Goal: Task Accomplishment & Management: Manage account settings

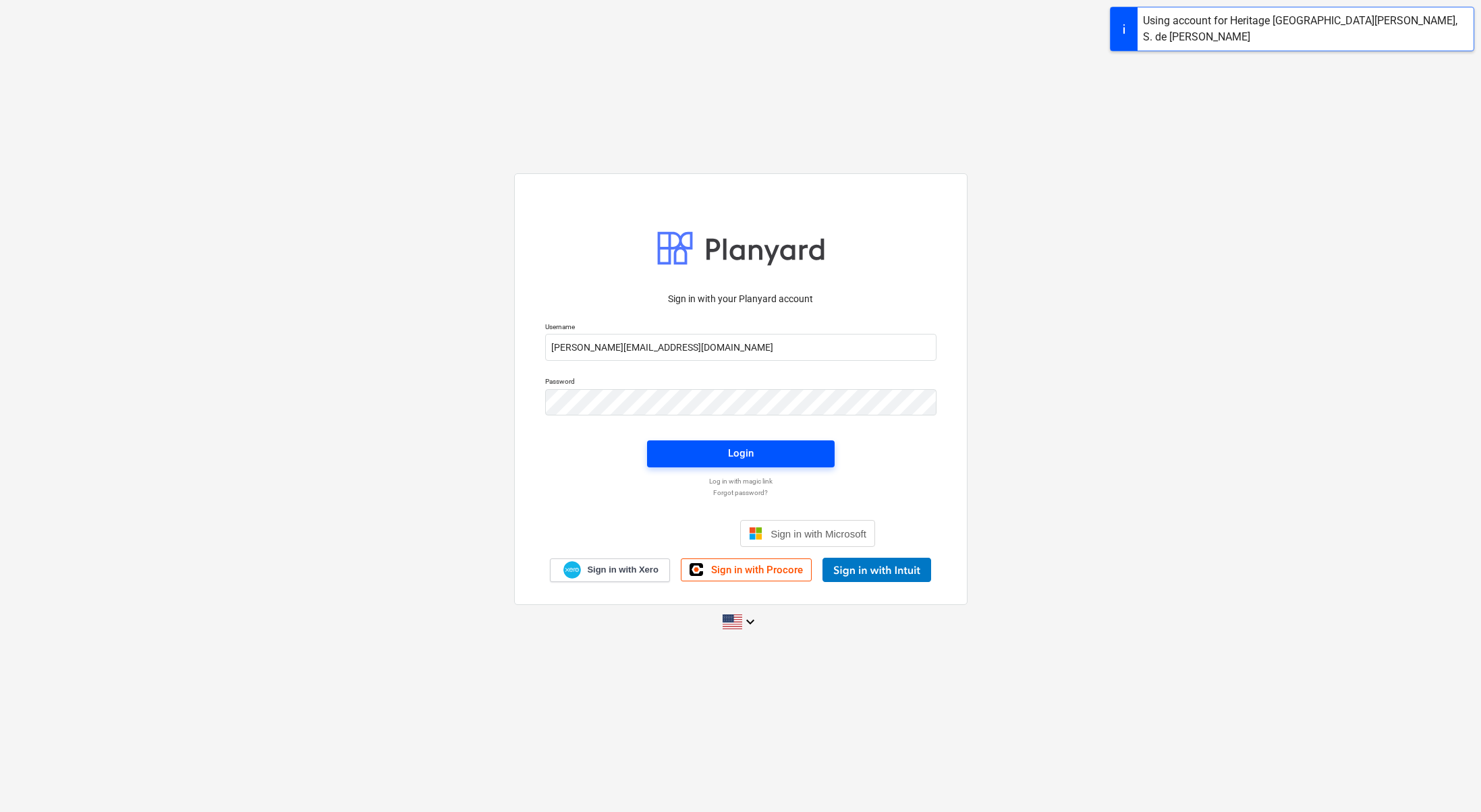
click at [712, 462] on button "Login" at bounding box center [740, 454] width 187 height 27
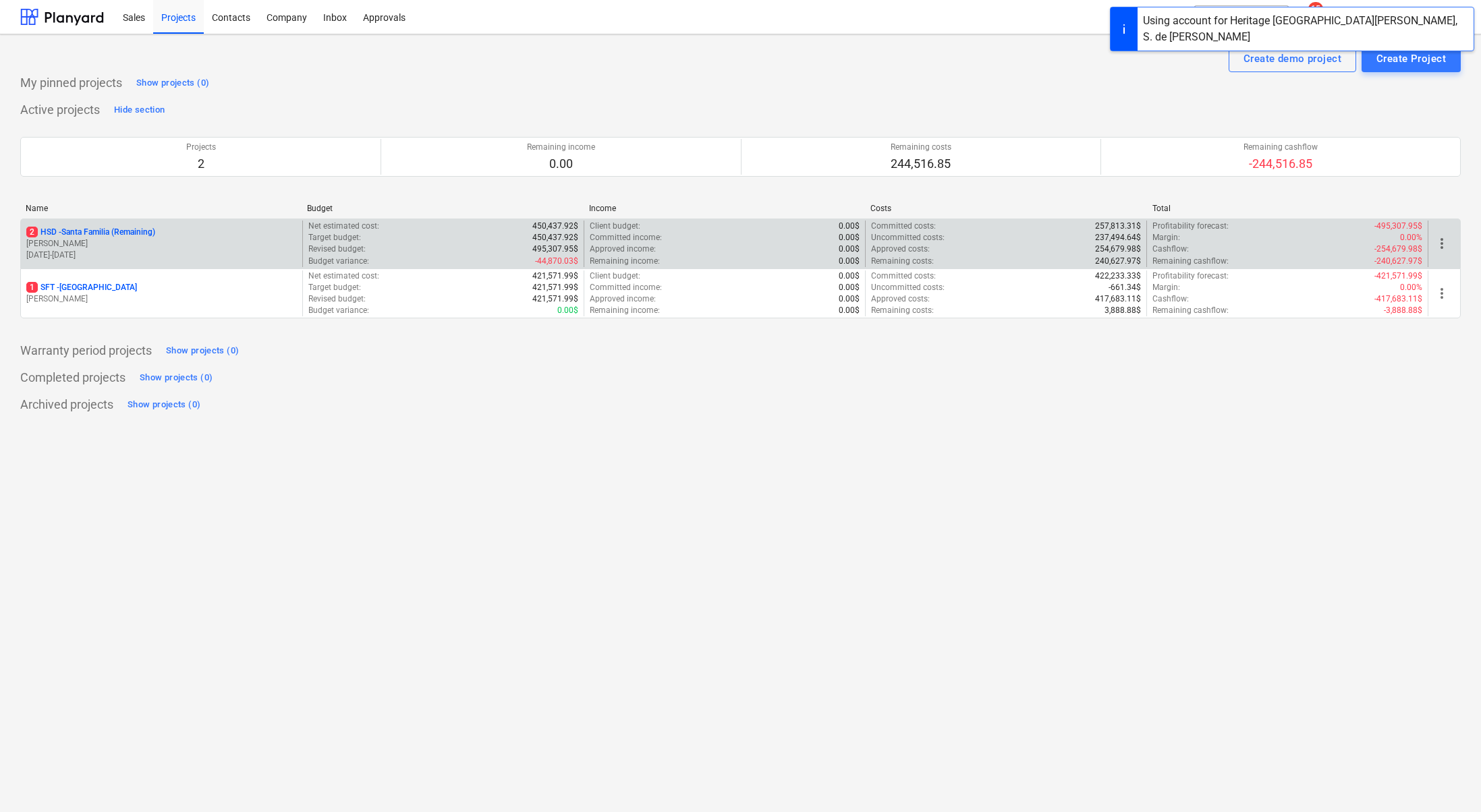
click at [106, 235] on p "2 HSD - Santa Familia (Remaining)" at bounding box center [91, 232] width 129 height 12
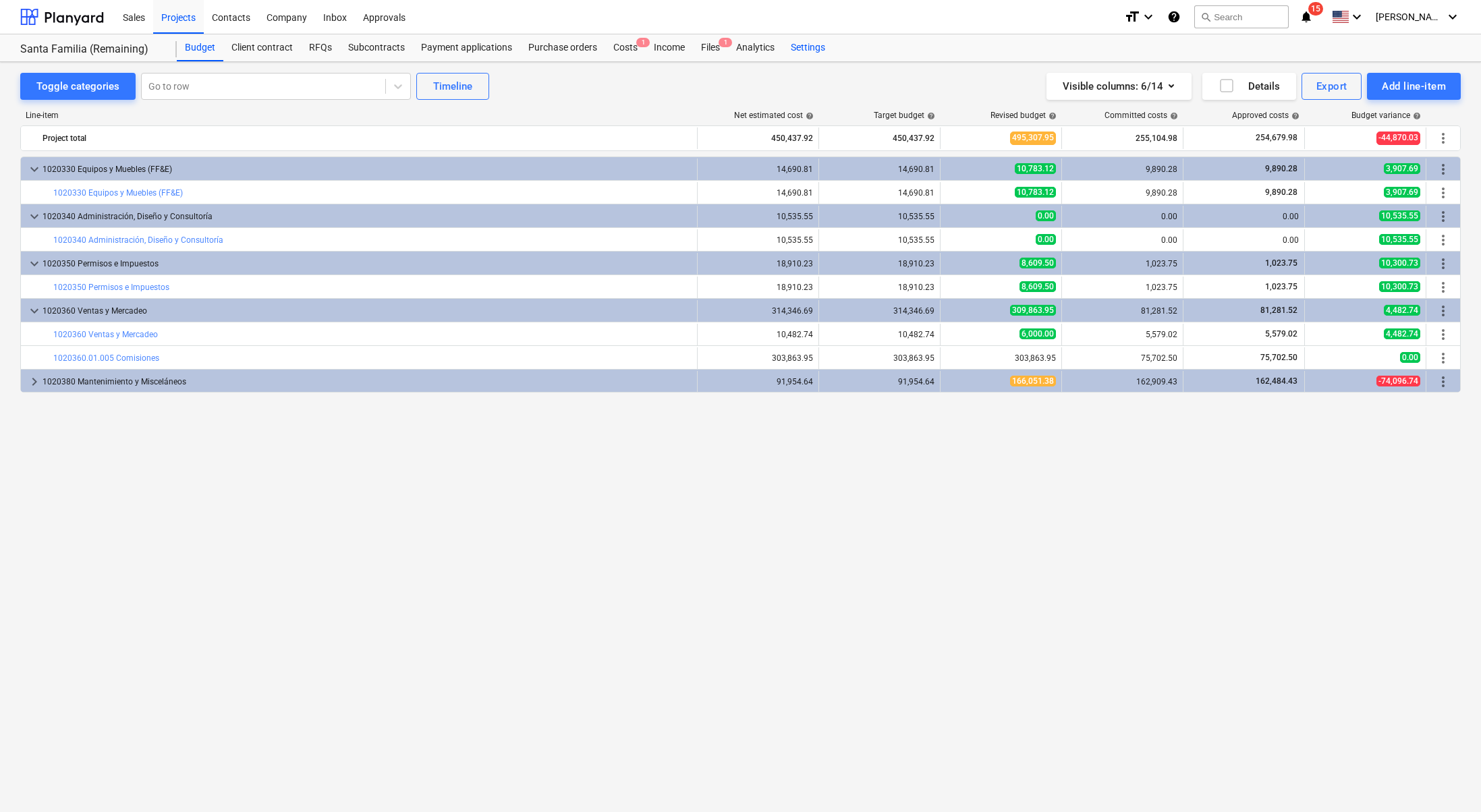
click at [820, 41] on div "Settings" at bounding box center [807, 48] width 50 height 27
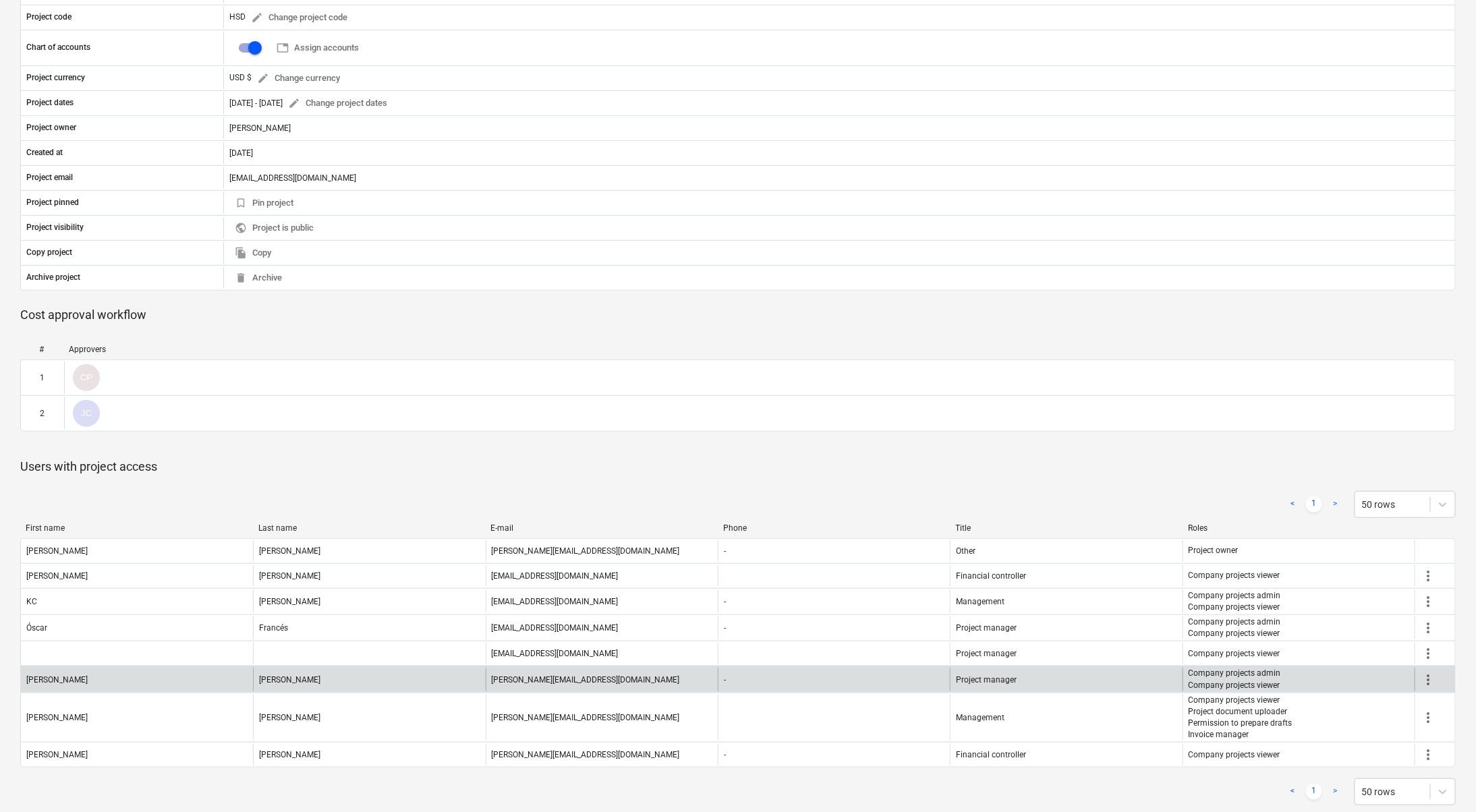
scroll to position [228, 0]
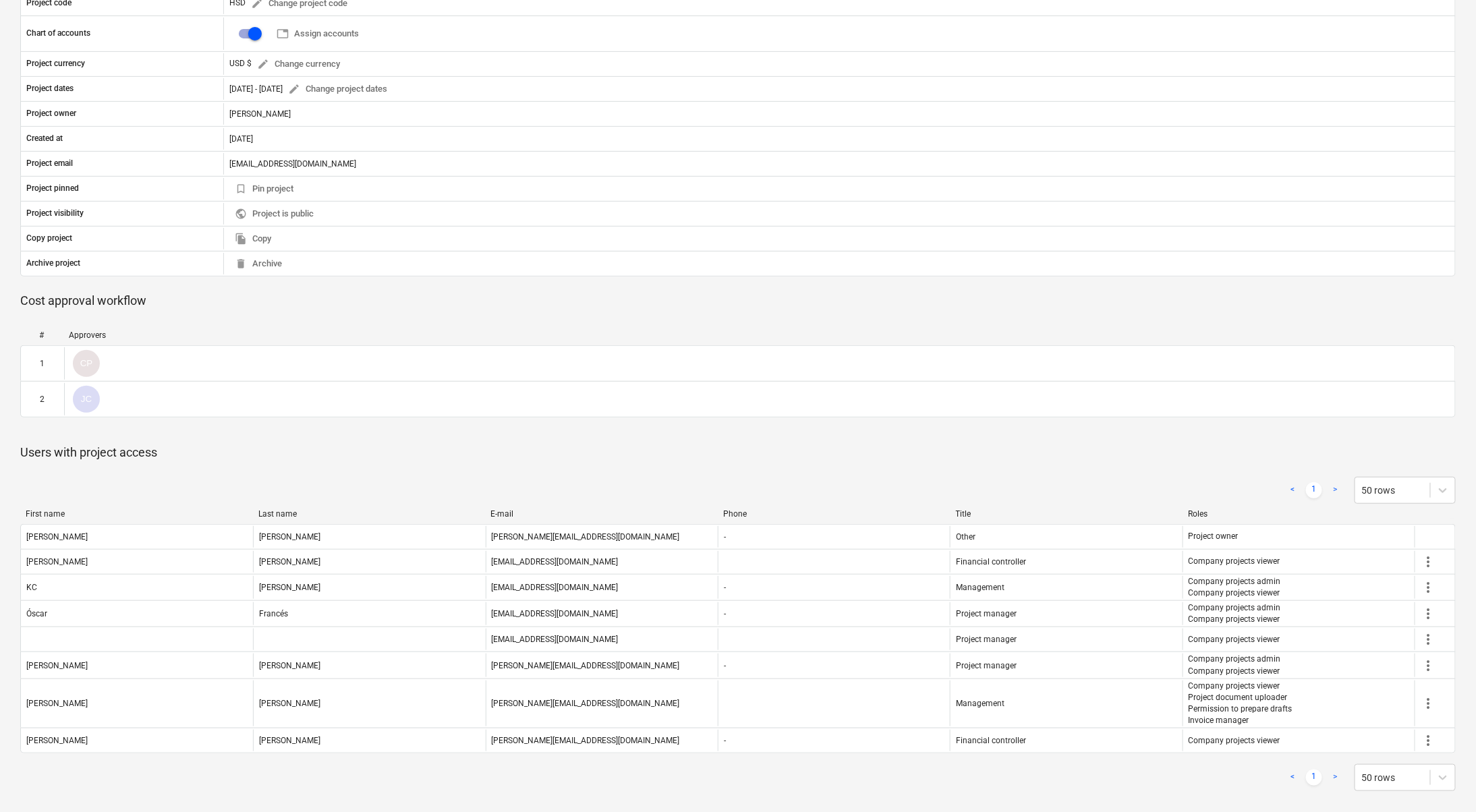
click at [1339, 771] on link ">" at bounding box center [1335, 777] width 17 height 17
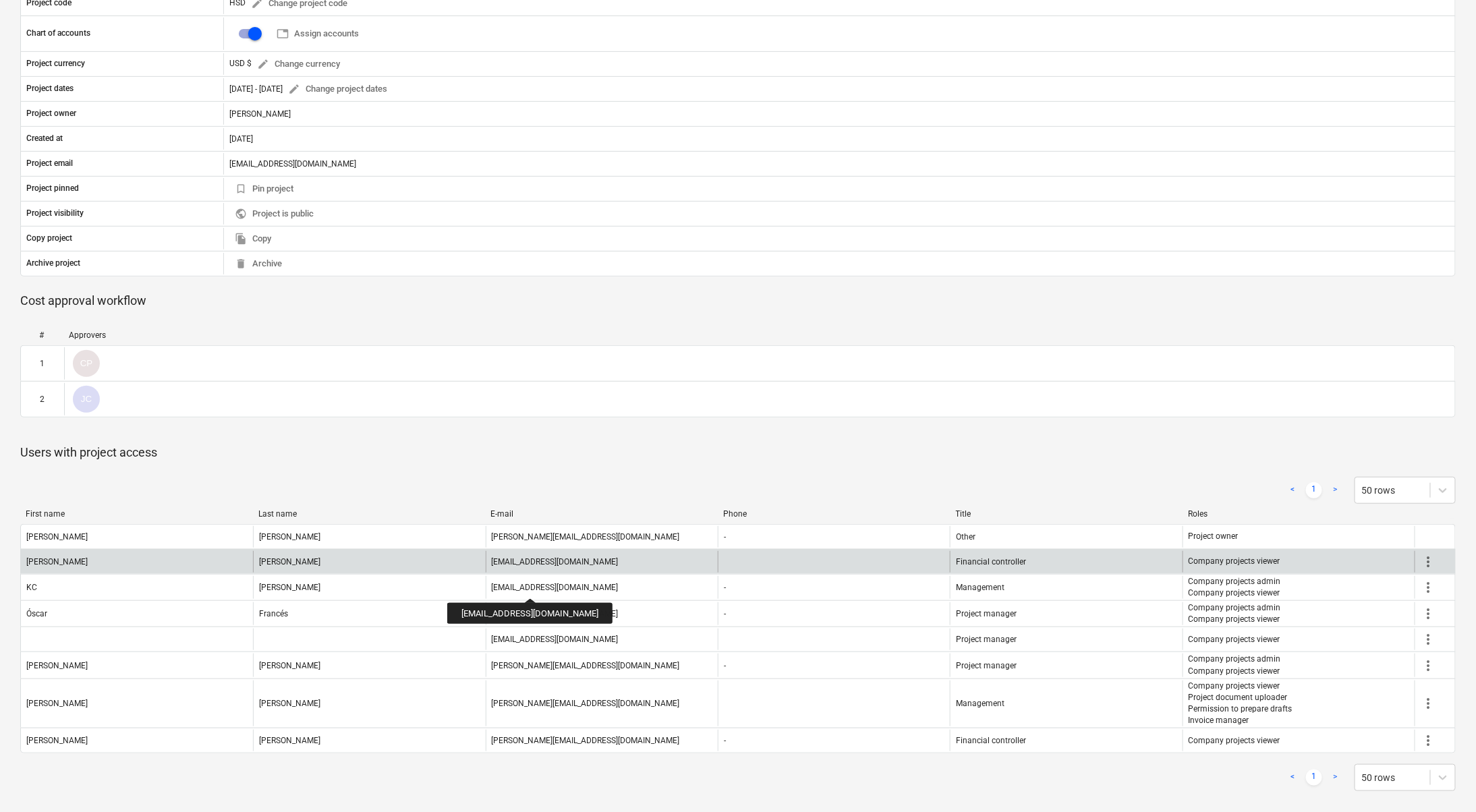
scroll to position [0, 0]
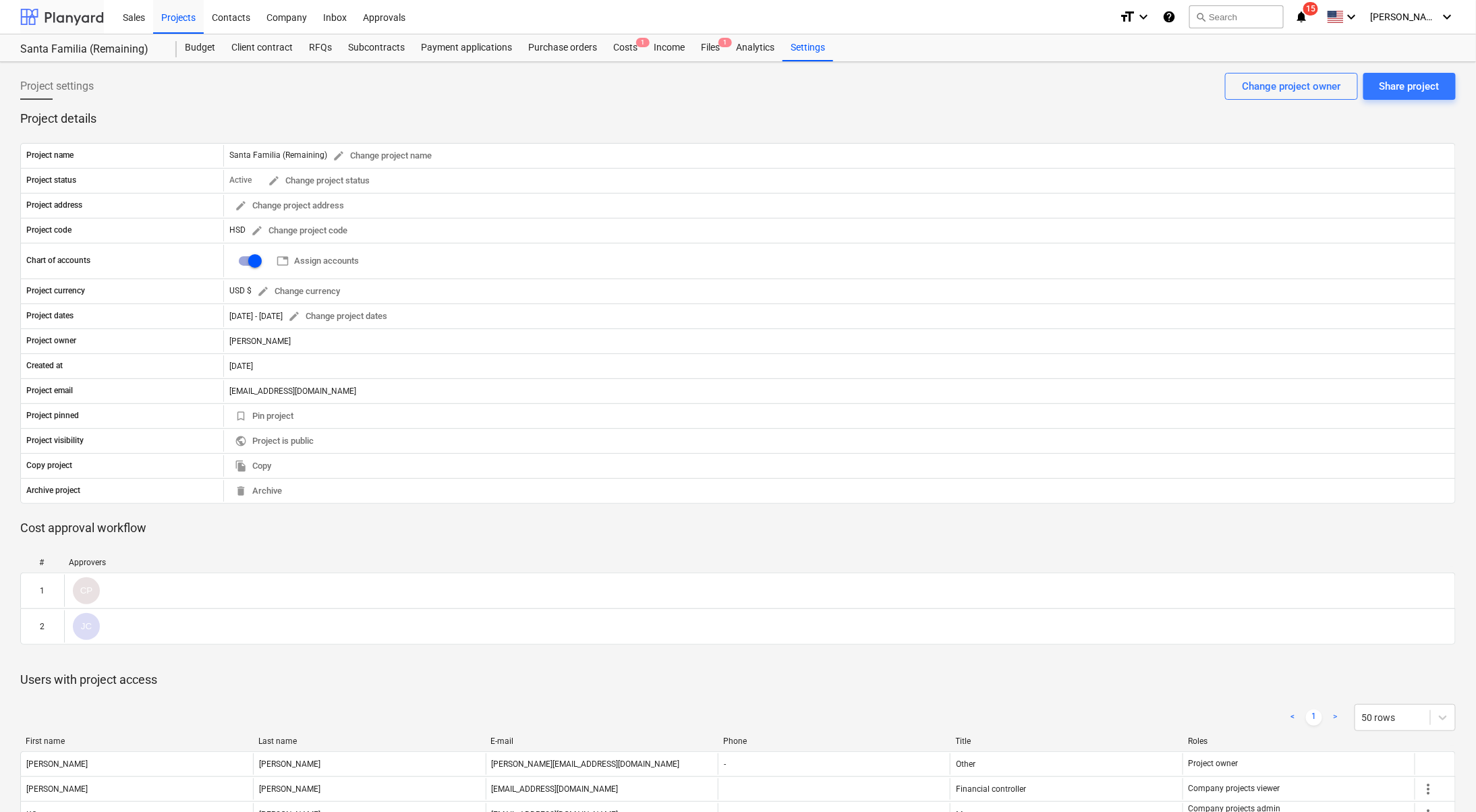
click at [77, 11] on div at bounding box center [62, 17] width 83 height 34
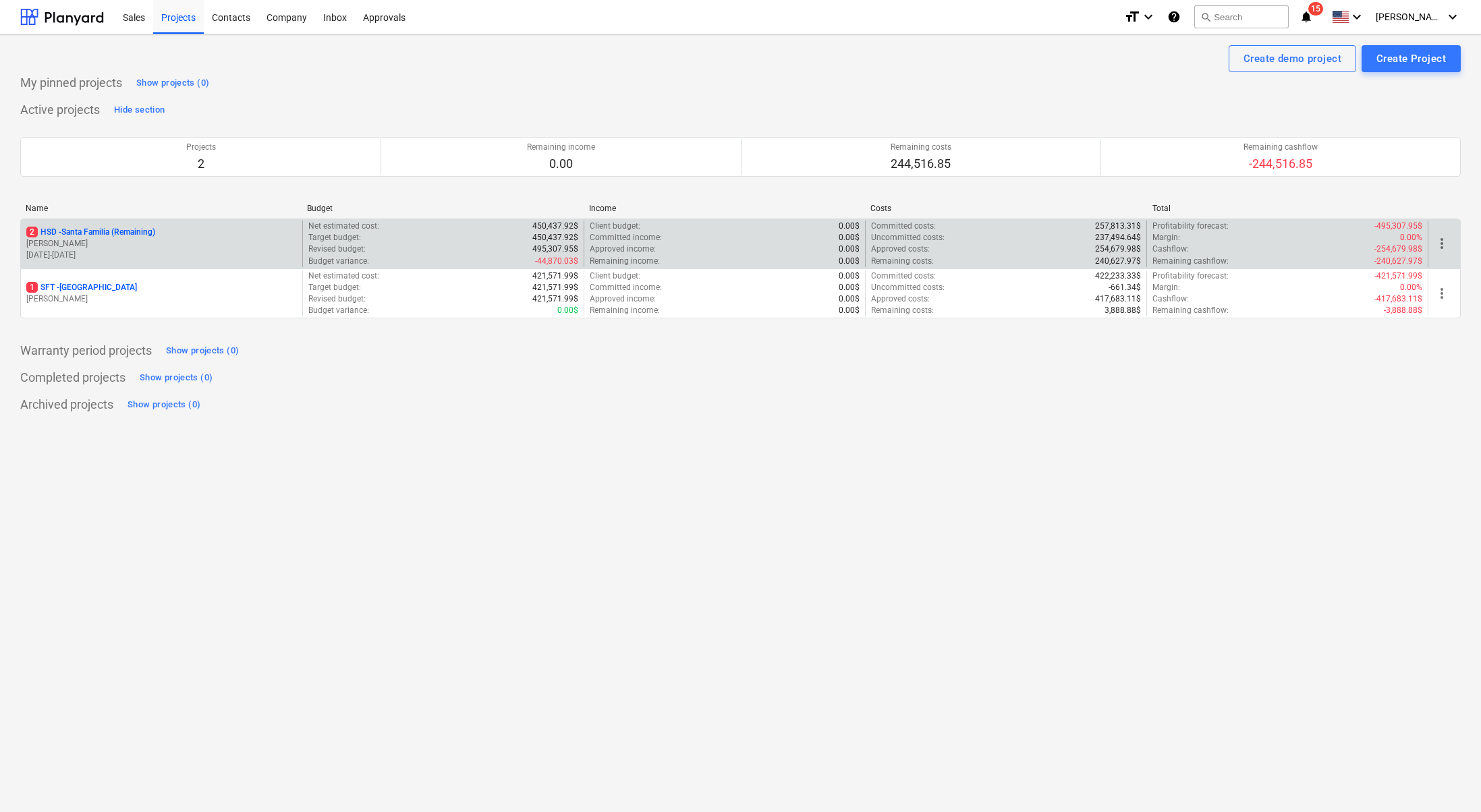
click at [1441, 242] on span "more_vert" at bounding box center [1442, 243] width 17 height 17
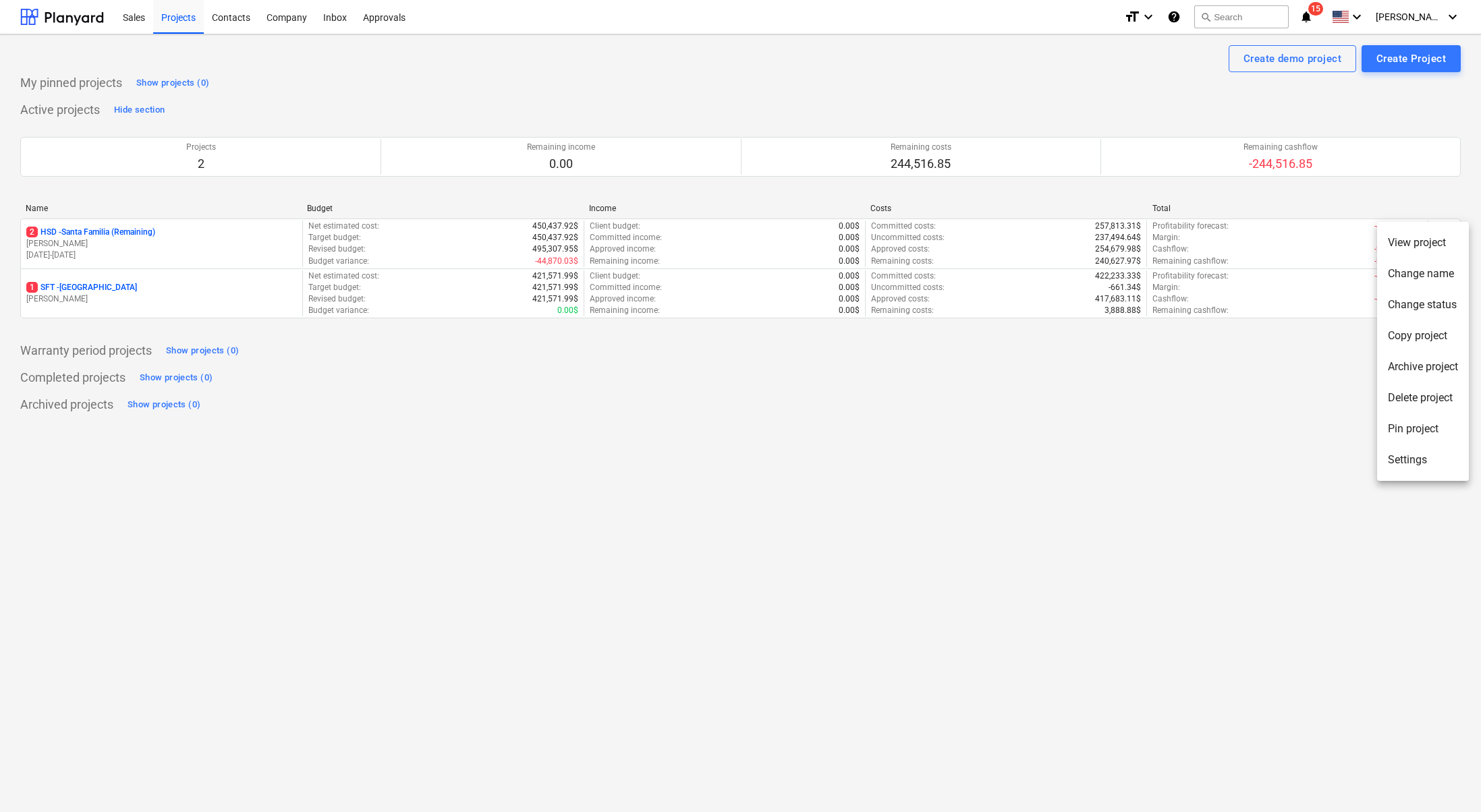
click at [1430, 450] on li "Settings" at bounding box center [1423, 459] width 91 height 31
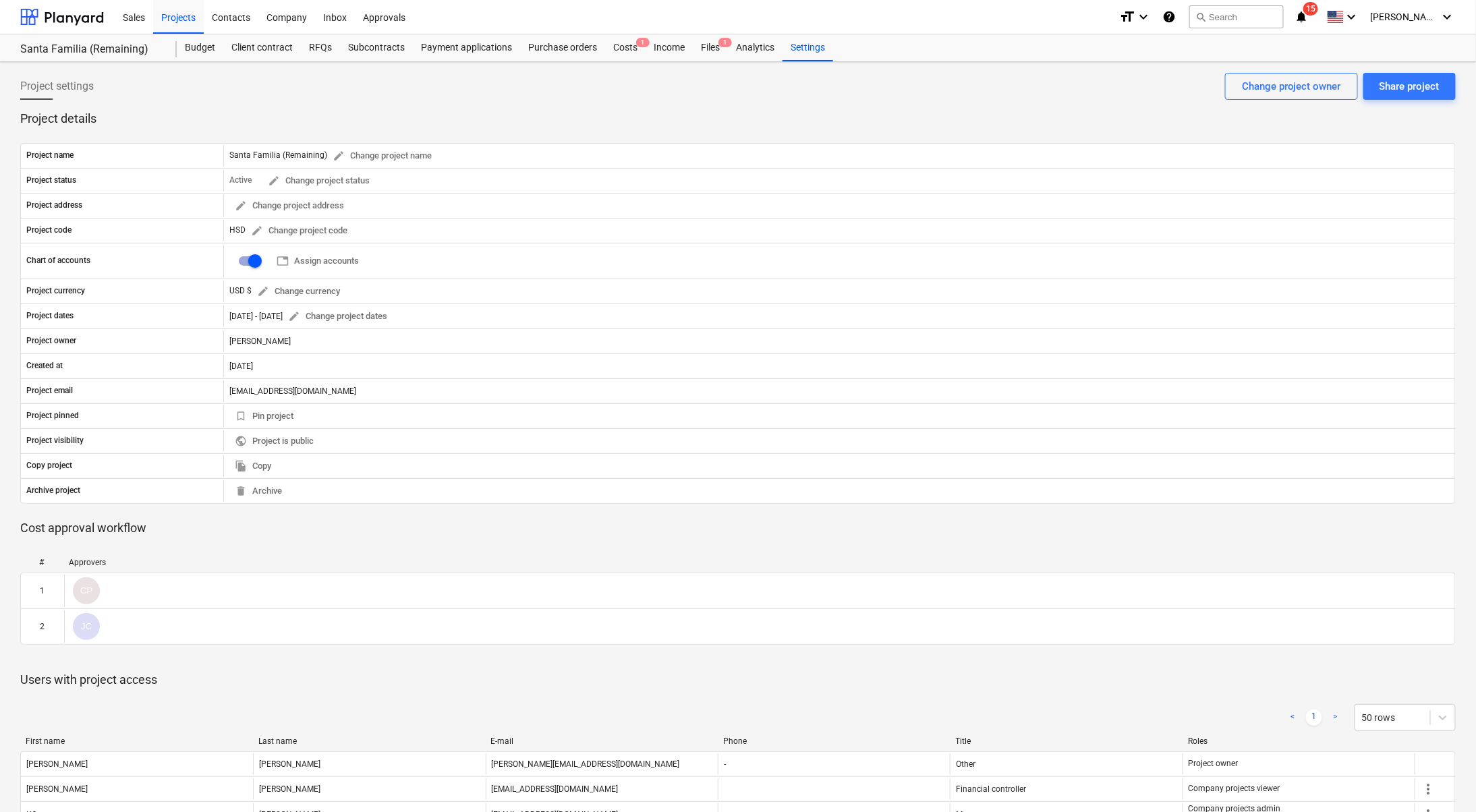
click at [1308, 20] on icon "notifications" at bounding box center [1300, 17] width 13 height 17
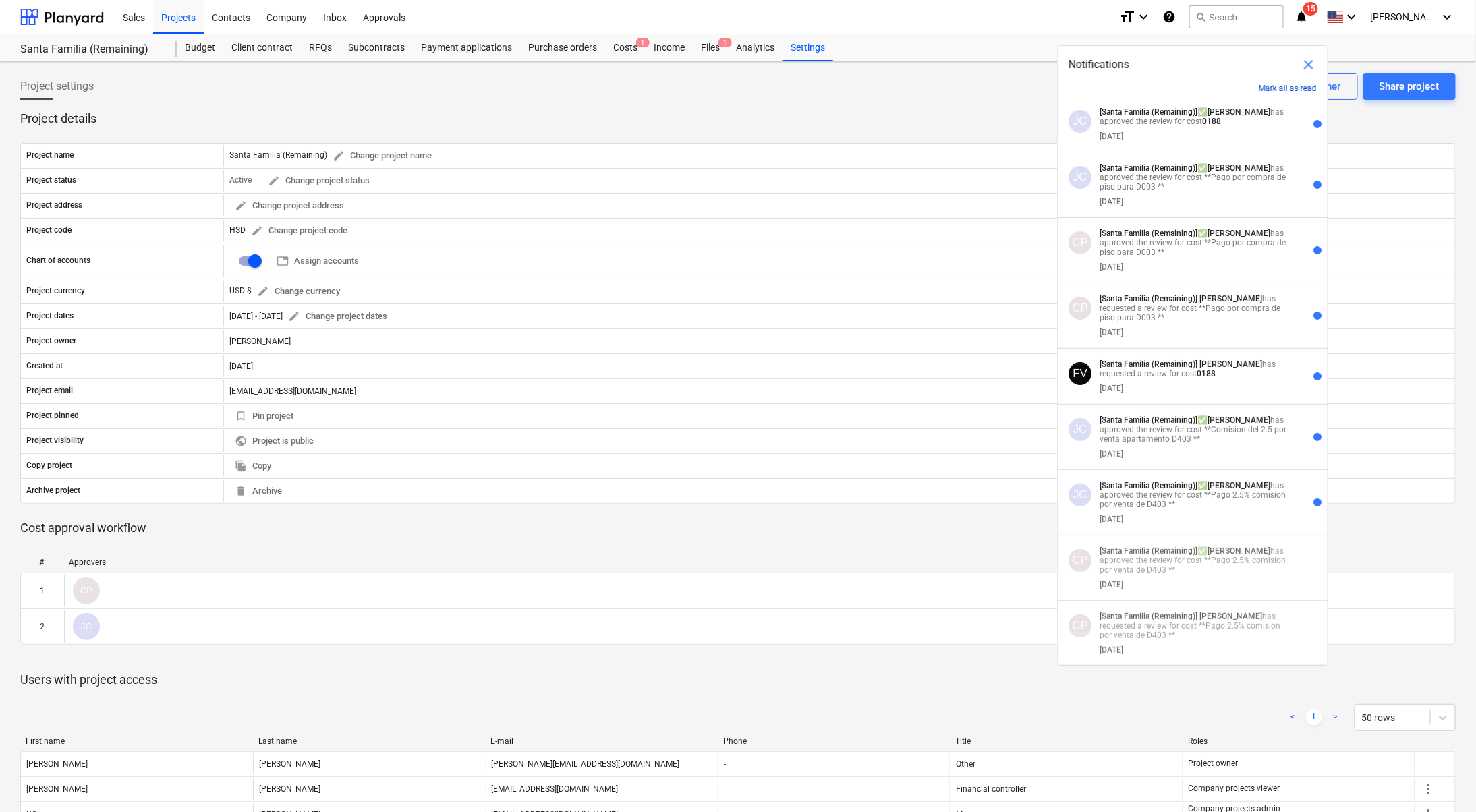
click at [1295, 85] on button "Mark all as read" at bounding box center [1288, 88] width 58 height 9
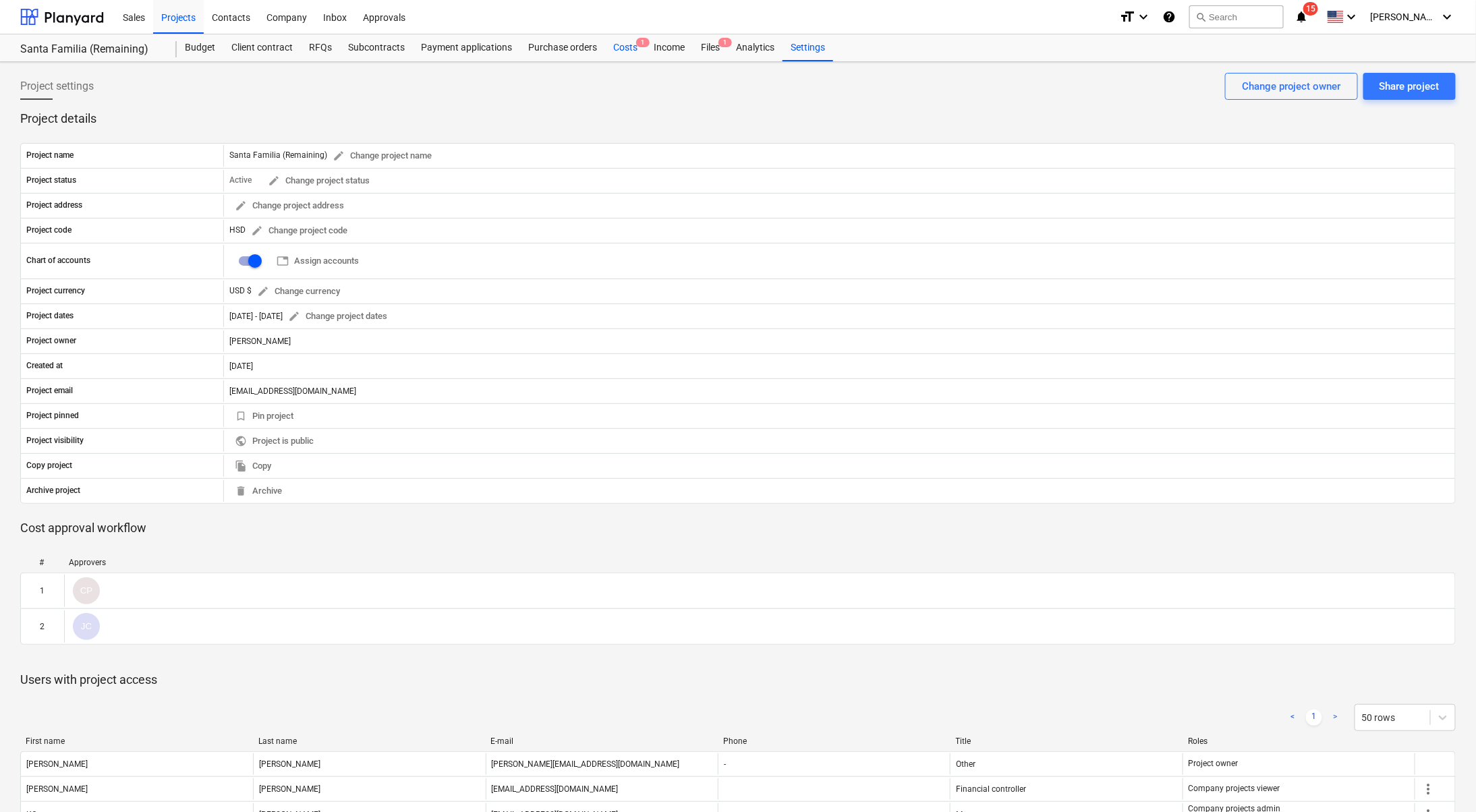
click at [617, 40] on div "Costs 1" at bounding box center [625, 48] width 40 height 27
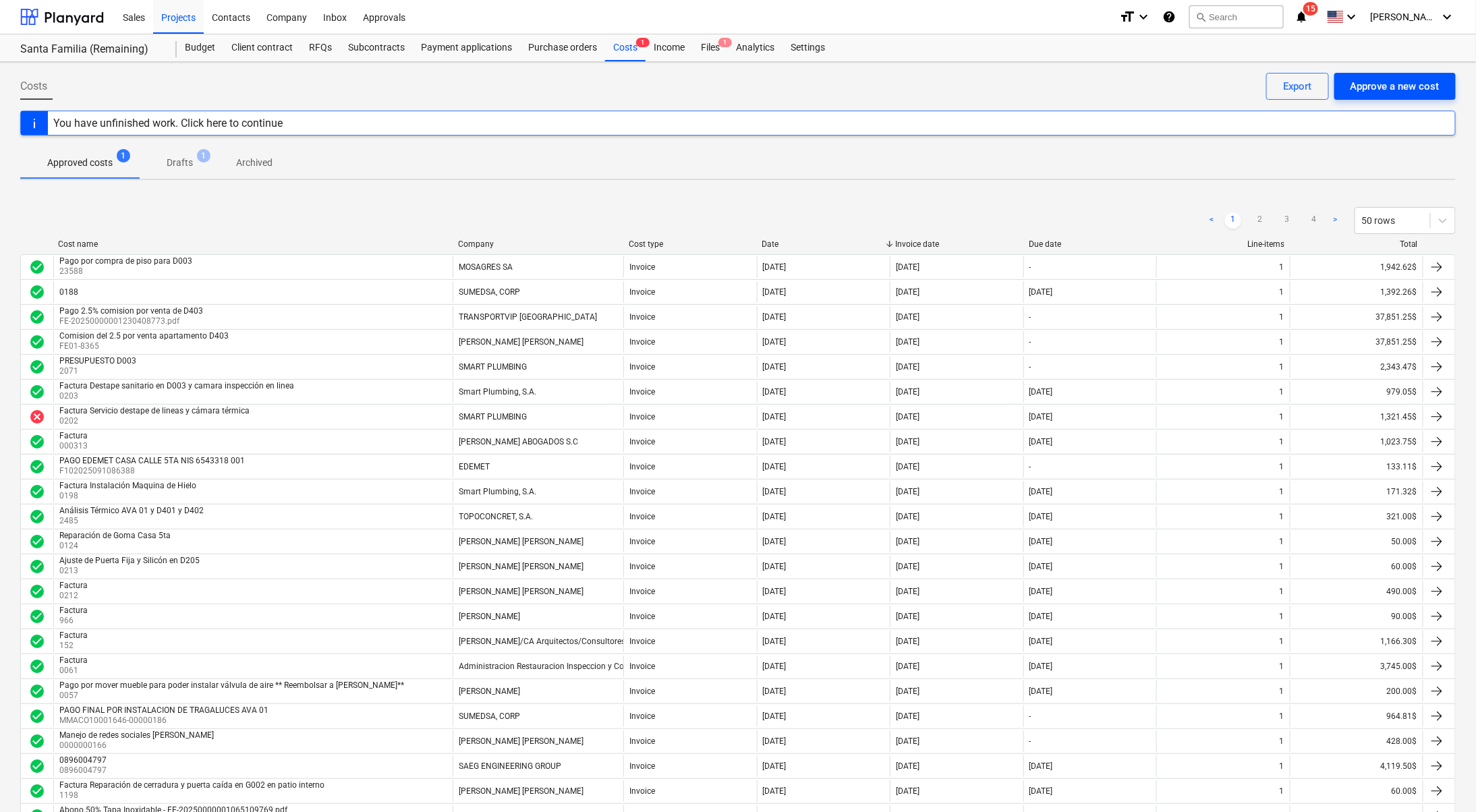
click at [1402, 77] on div "Approve a new cost" at bounding box center [1394, 86] width 89 height 17
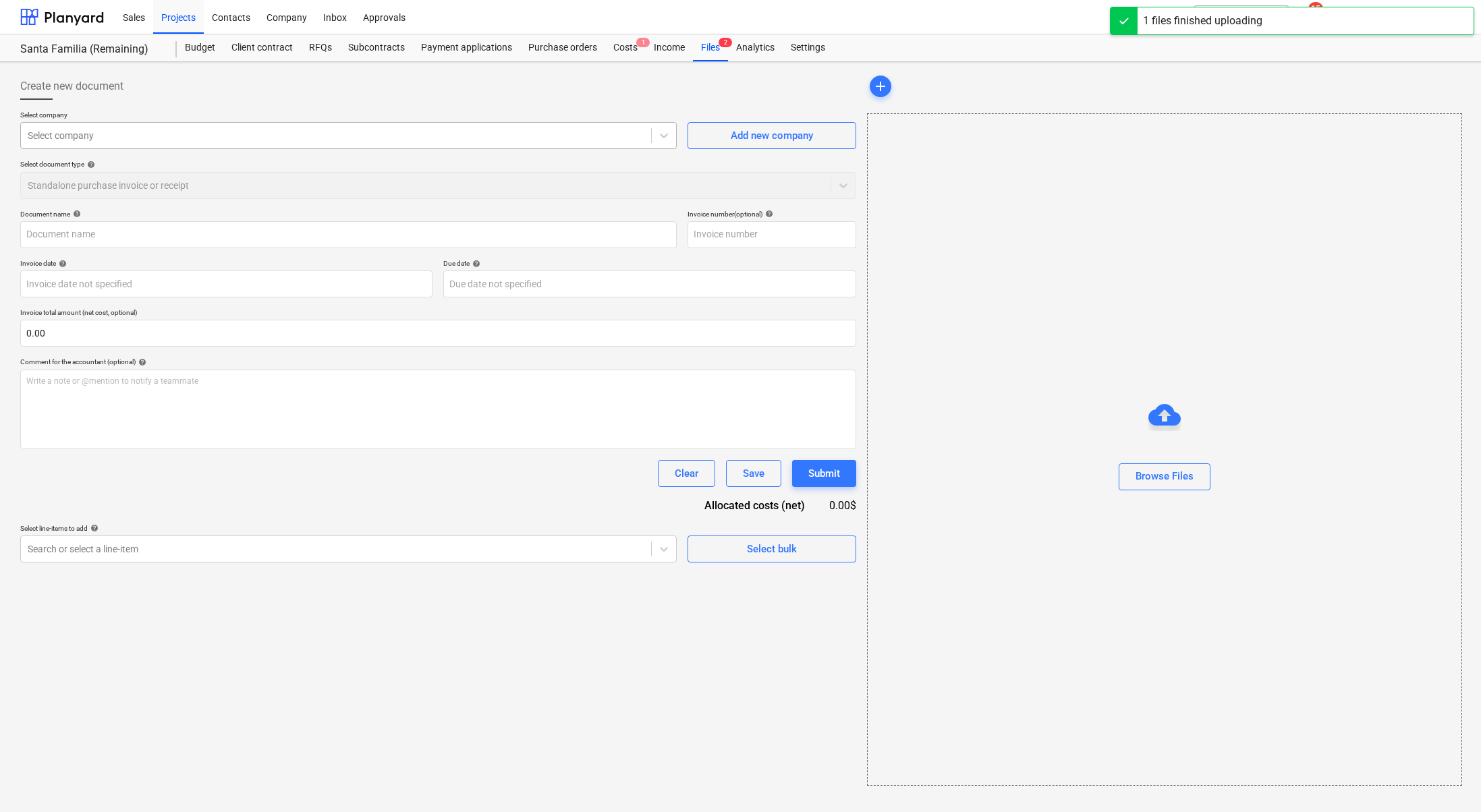
type input "Factura Marcos Santa Familia Septiembre.pdf"
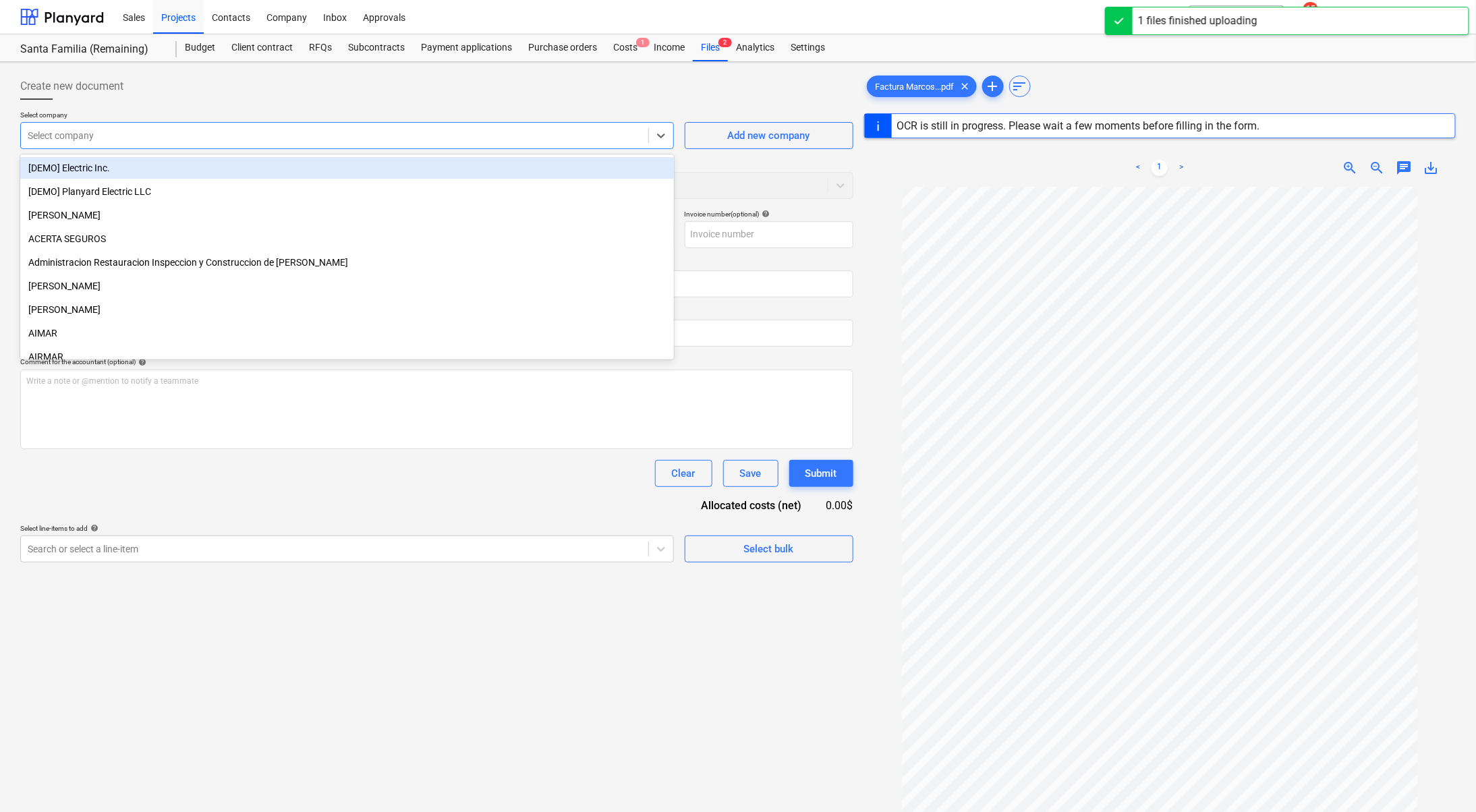
click at [562, 141] on div at bounding box center [334, 135] width 614 height 13
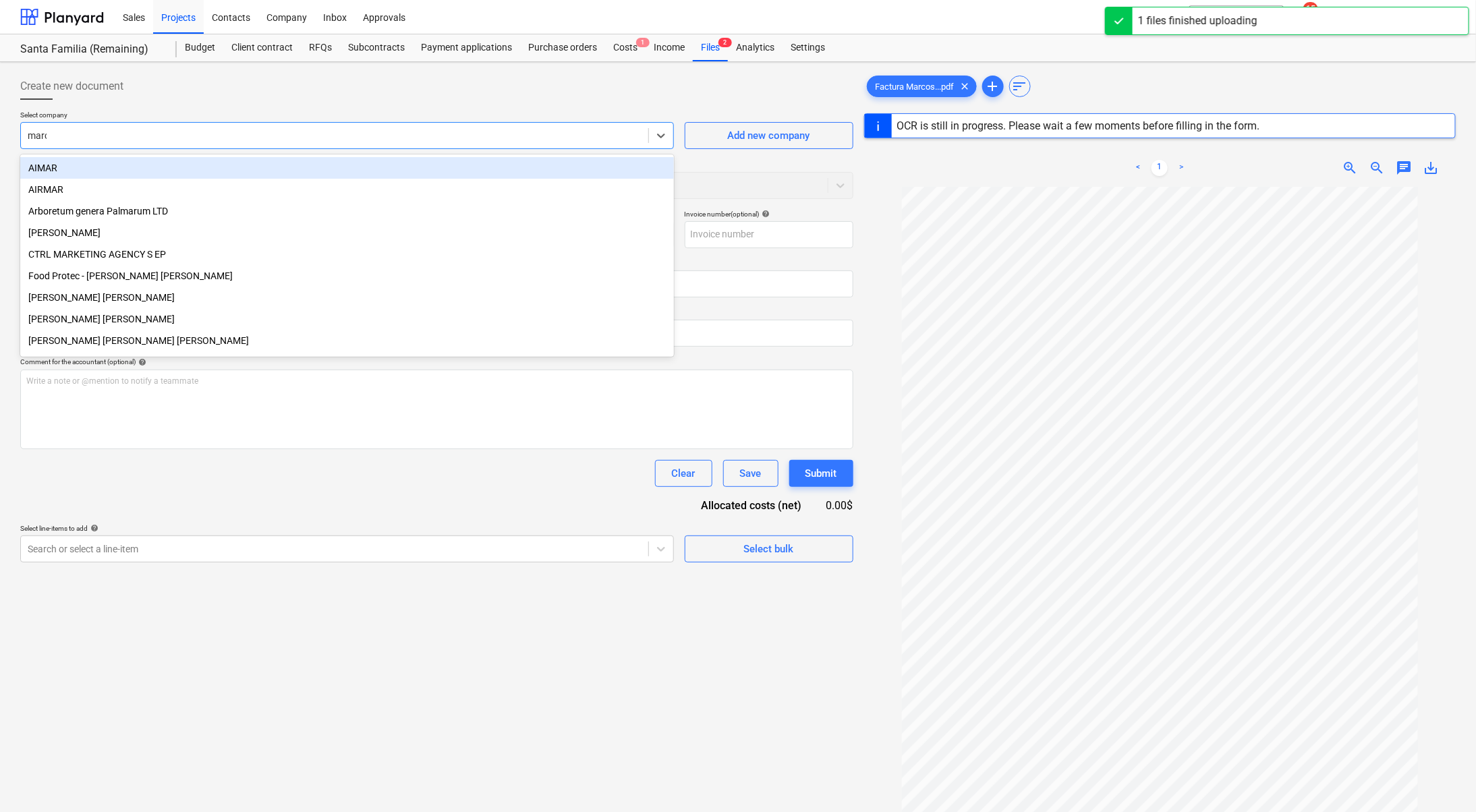
type input "marco"
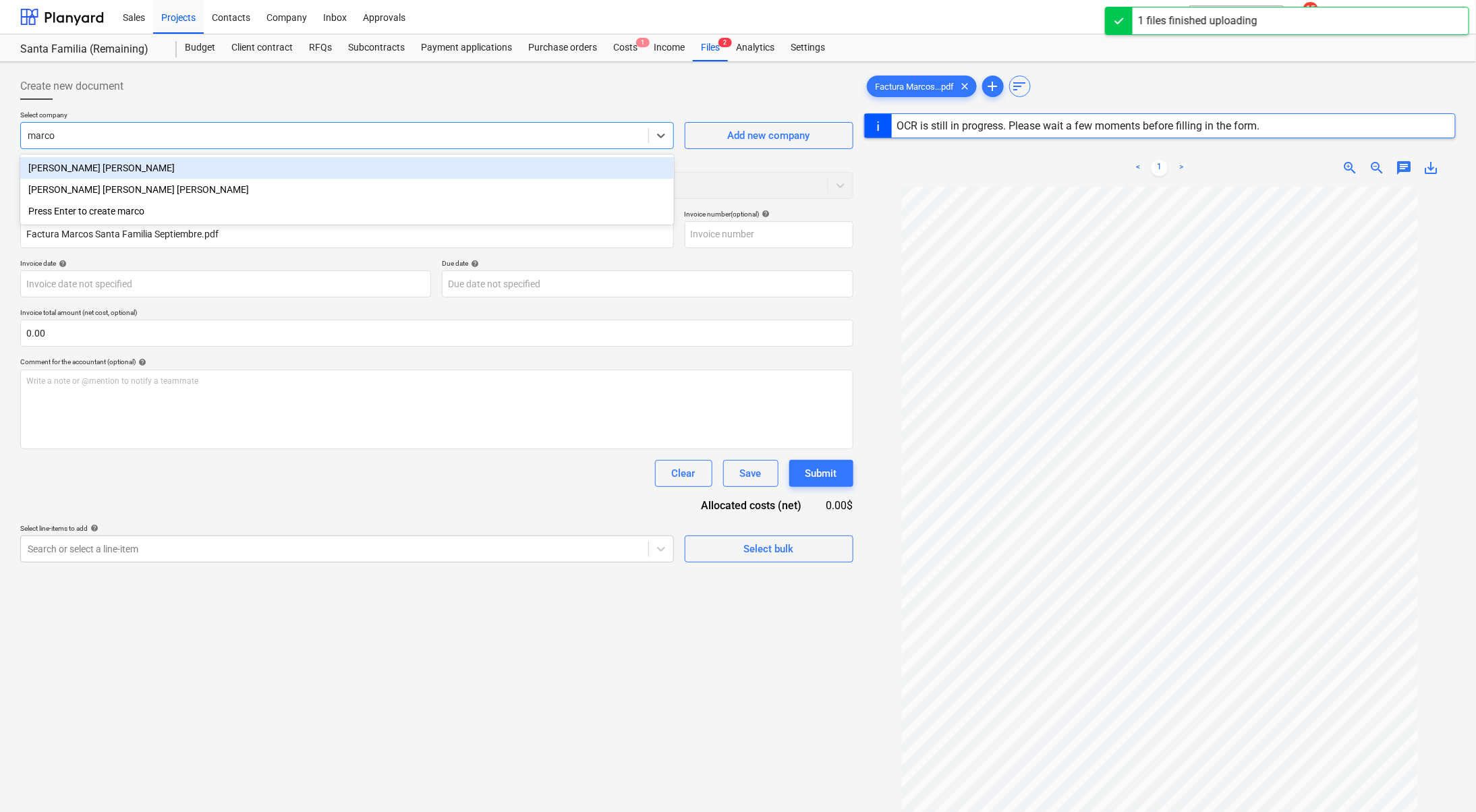
drag, startPoint x: 285, startPoint y: 156, endPoint x: 278, endPoint y: 165, distance: 11.4
click at [287, 156] on div "[PERSON_NAME] [PERSON_NAME] [PERSON_NAME] [PERSON_NAME] Press Enter to create m…" at bounding box center [347, 189] width 654 height 70
click at [252, 166] on div "[PERSON_NAME] [PERSON_NAME]" at bounding box center [347, 168] width 654 height 21
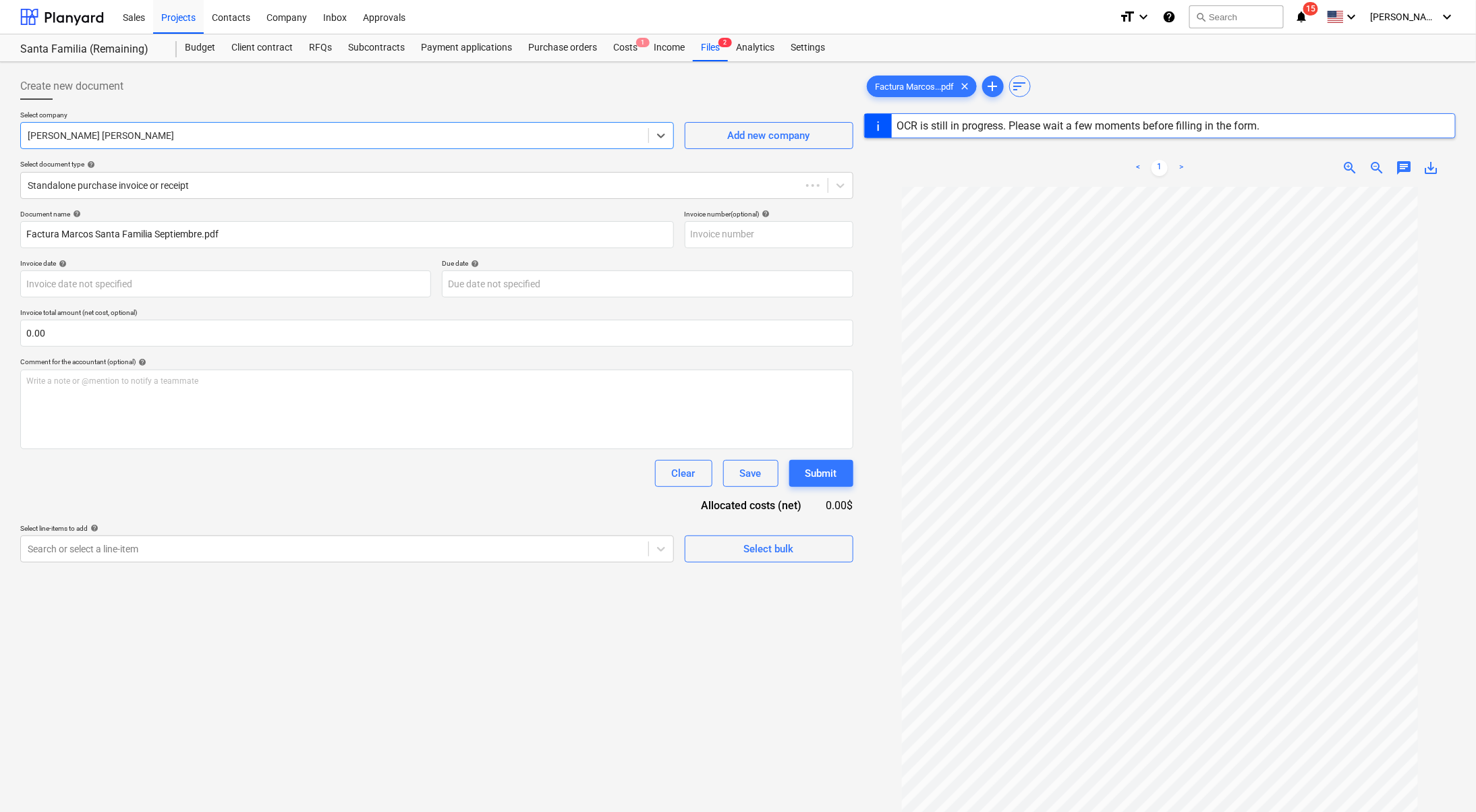
type input "0000000177"
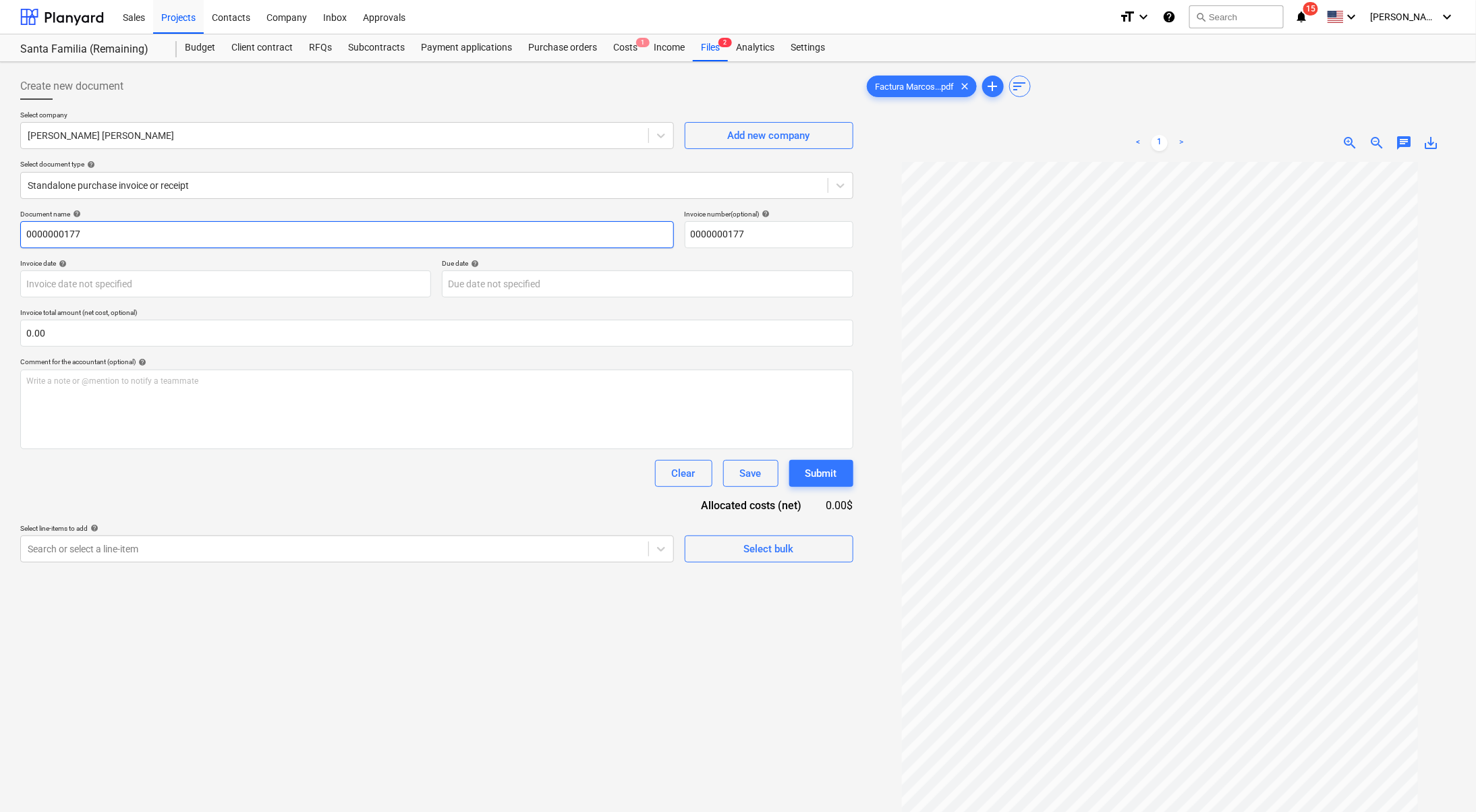
drag, startPoint x: 260, startPoint y: 237, endPoint x: 0, endPoint y: 223, distance: 260.4
click at [0, 225] on div "Create new document Select company [PERSON_NAME] [PERSON_NAME] Add new company …" at bounding box center [738, 505] width 1476 height 885
type input "Pago por contenido / redes"
click at [232, 569] on div "Create new document Select company [PERSON_NAME] [PERSON_NAME] Add new company …" at bounding box center [436, 505] width 844 height 874
click at [245, 547] on div at bounding box center [334, 549] width 614 height 13
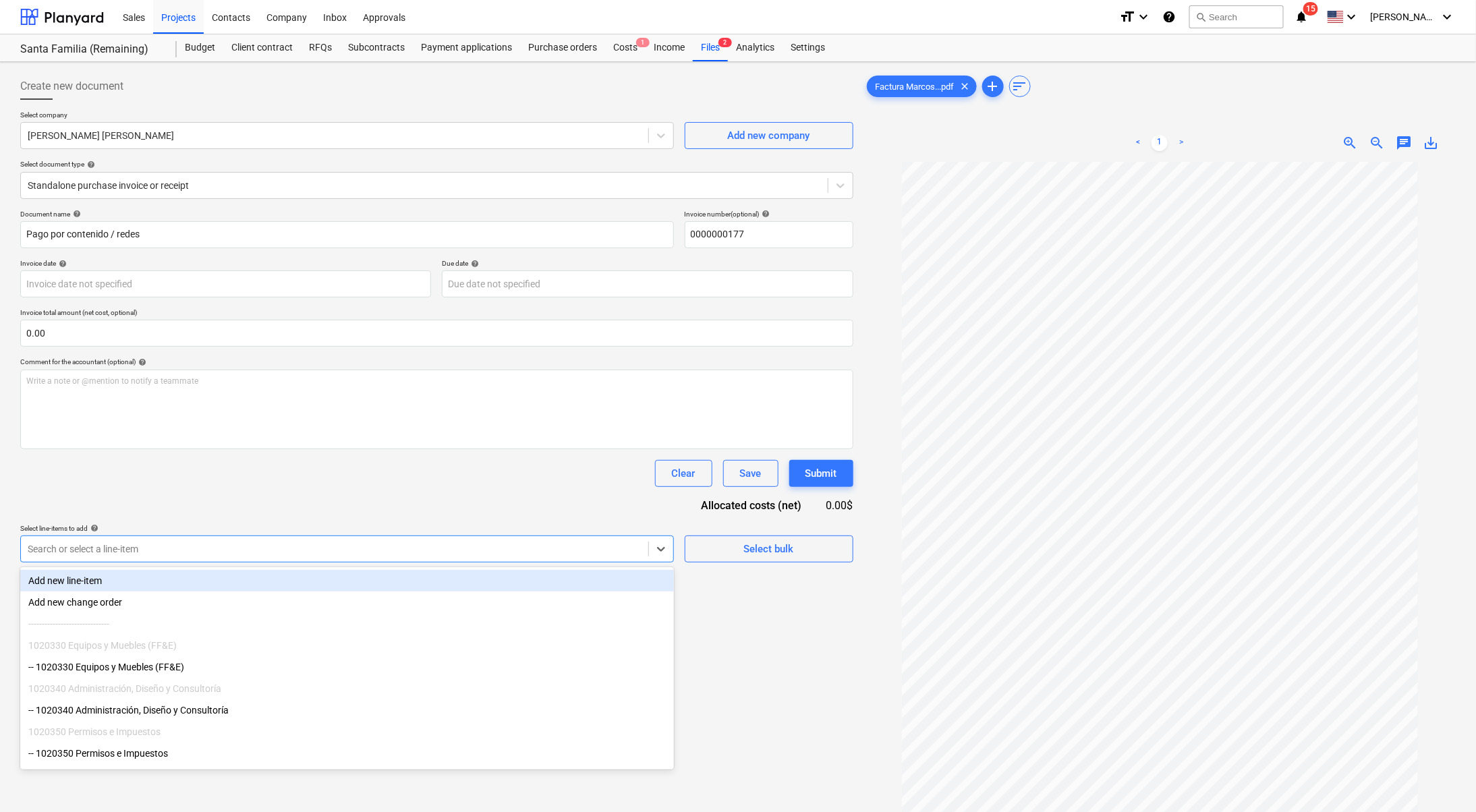
scroll to position [139, 0]
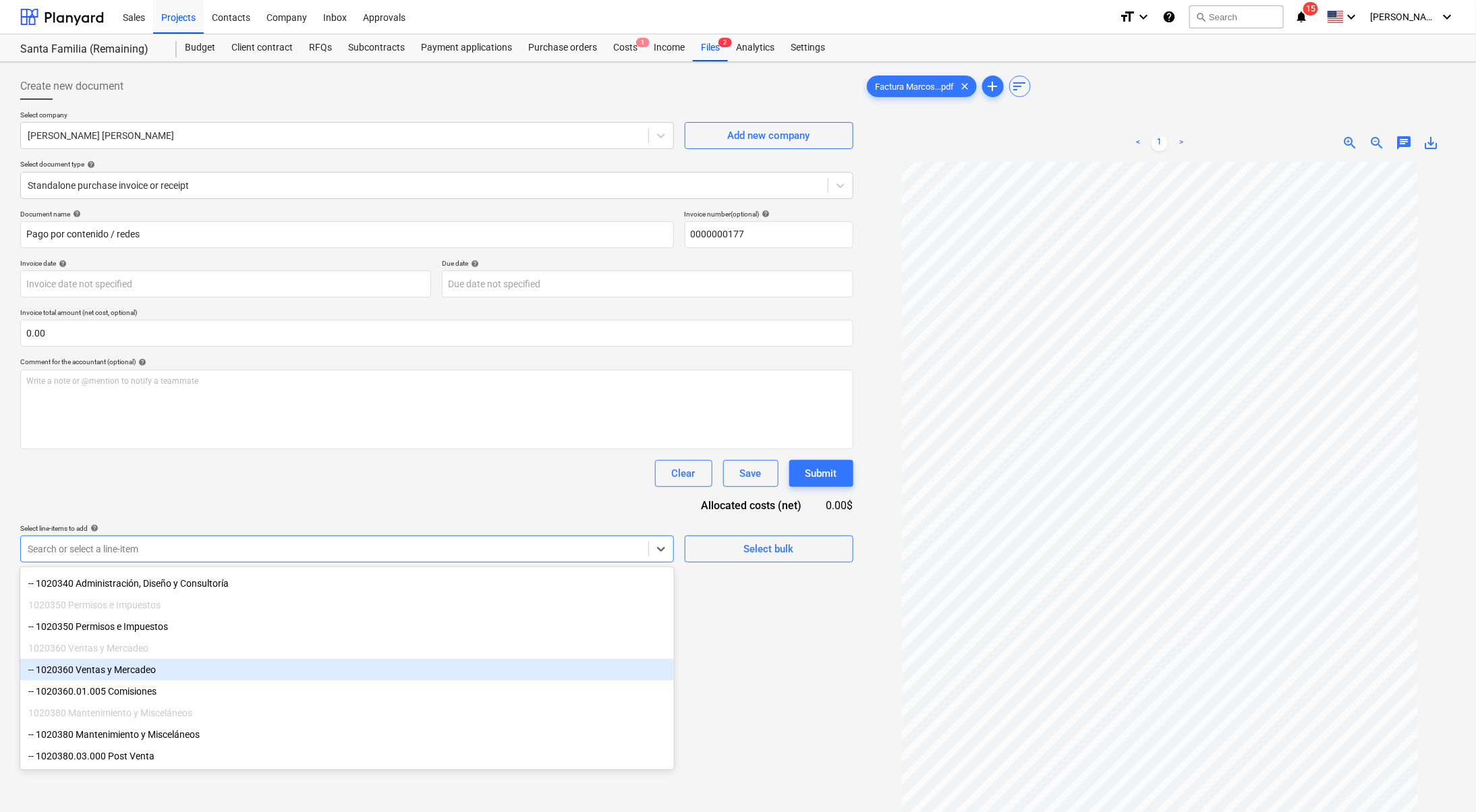
click at [215, 665] on div "-- 1020360 Ventas y Mercadeo" at bounding box center [347, 669] width 654 height 21
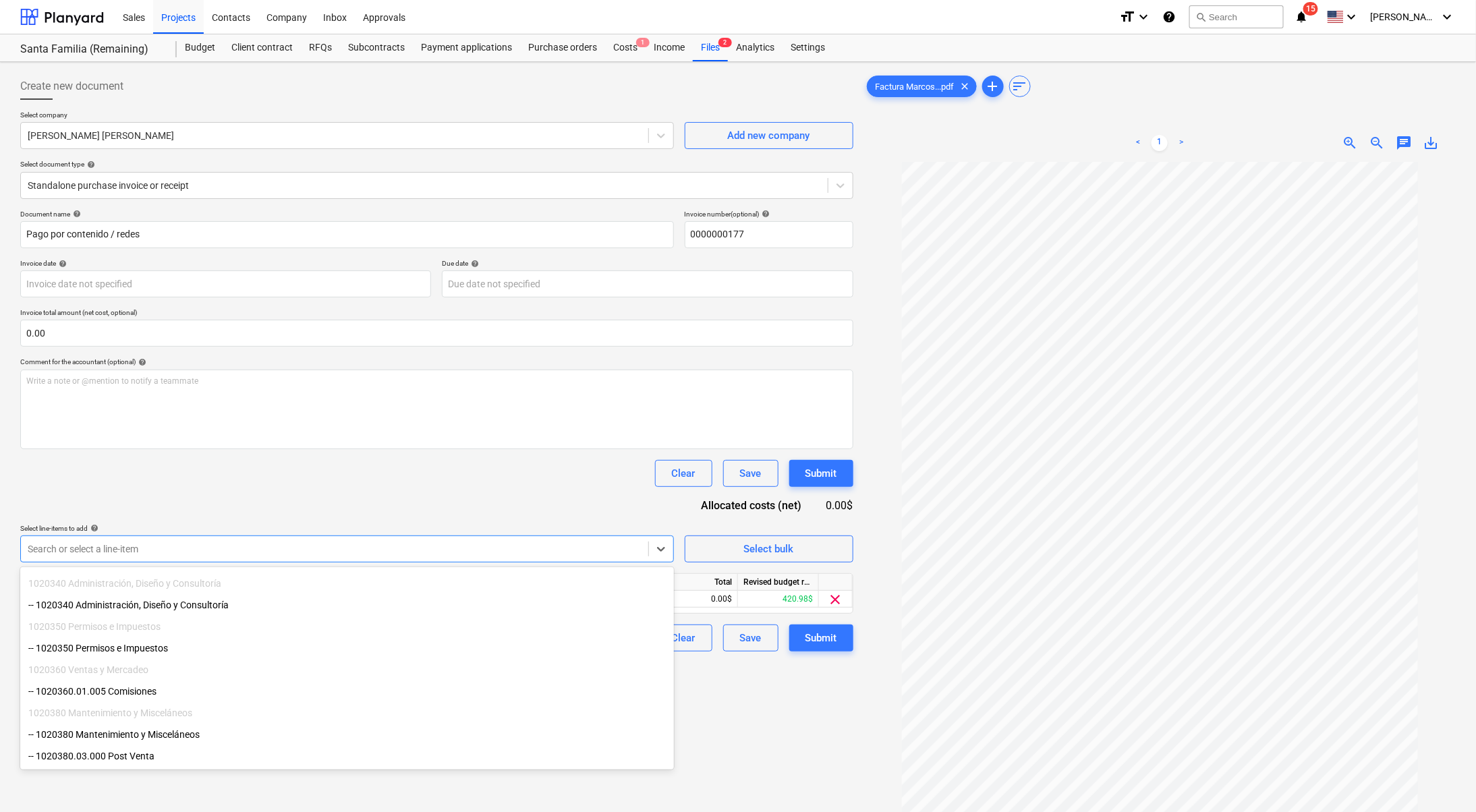
click at [814, 701] on div "Create new document Select company [PERSON_NAME] [PERSON_NAME] Add new company …" at bounding box center [436, 505] width 844 height 874
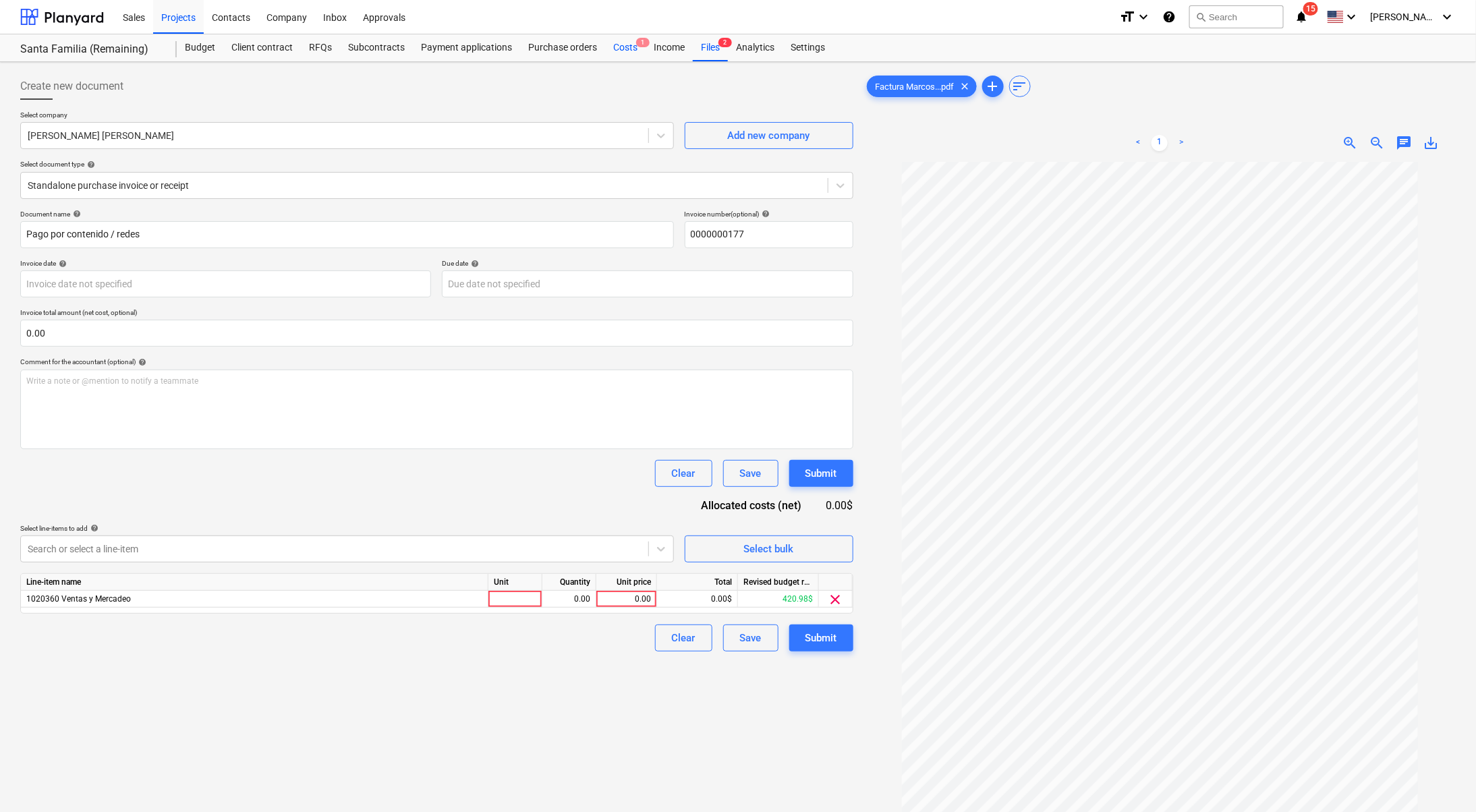
click at [615, 38] on div "Costs 1" at bounding box center [625, 48] width 40 height 27
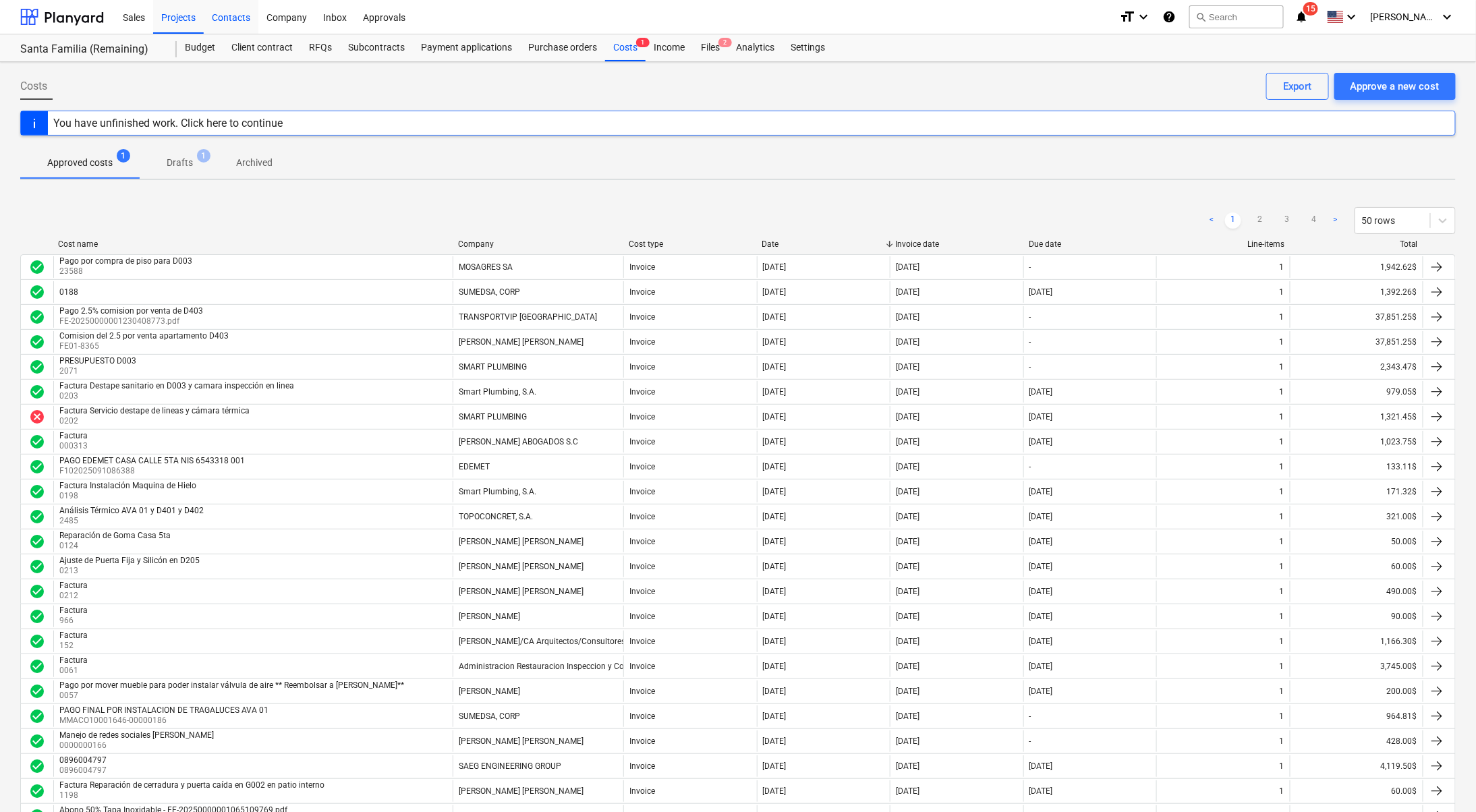
click at [189, 45] on div "Budget" at bounding box center [199, 48] width 46 height 27
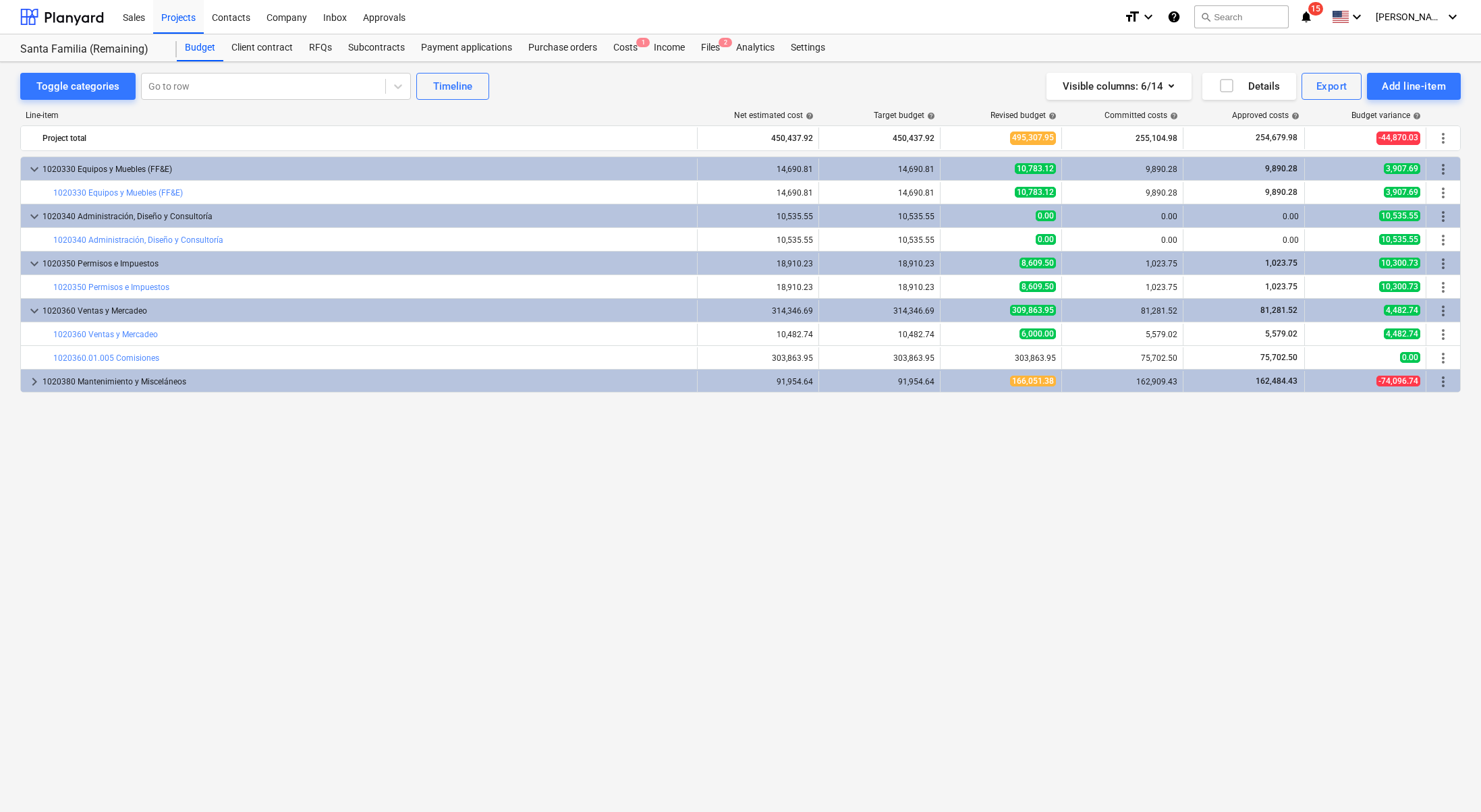
click at [1133, 453] on div "keyboard_arrow_down 1020330 Equipos y Muebles (FF&E) 14,690.81 14,690.81 10,783…" at bounding box center [740, 457] width 1440 height 600
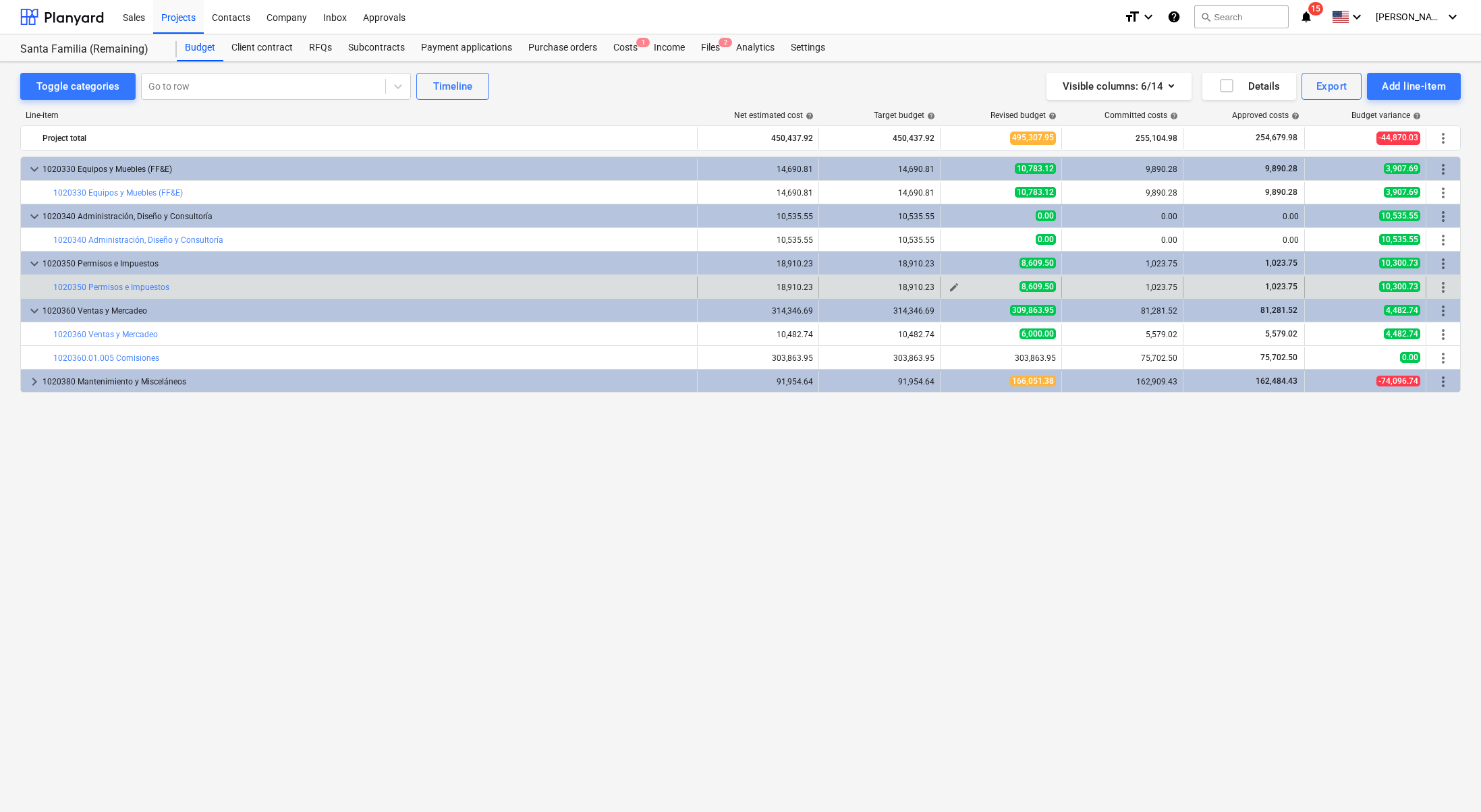
click at [952, 284] on span "edit" at bounding box center [954, 287] width 11 height 11
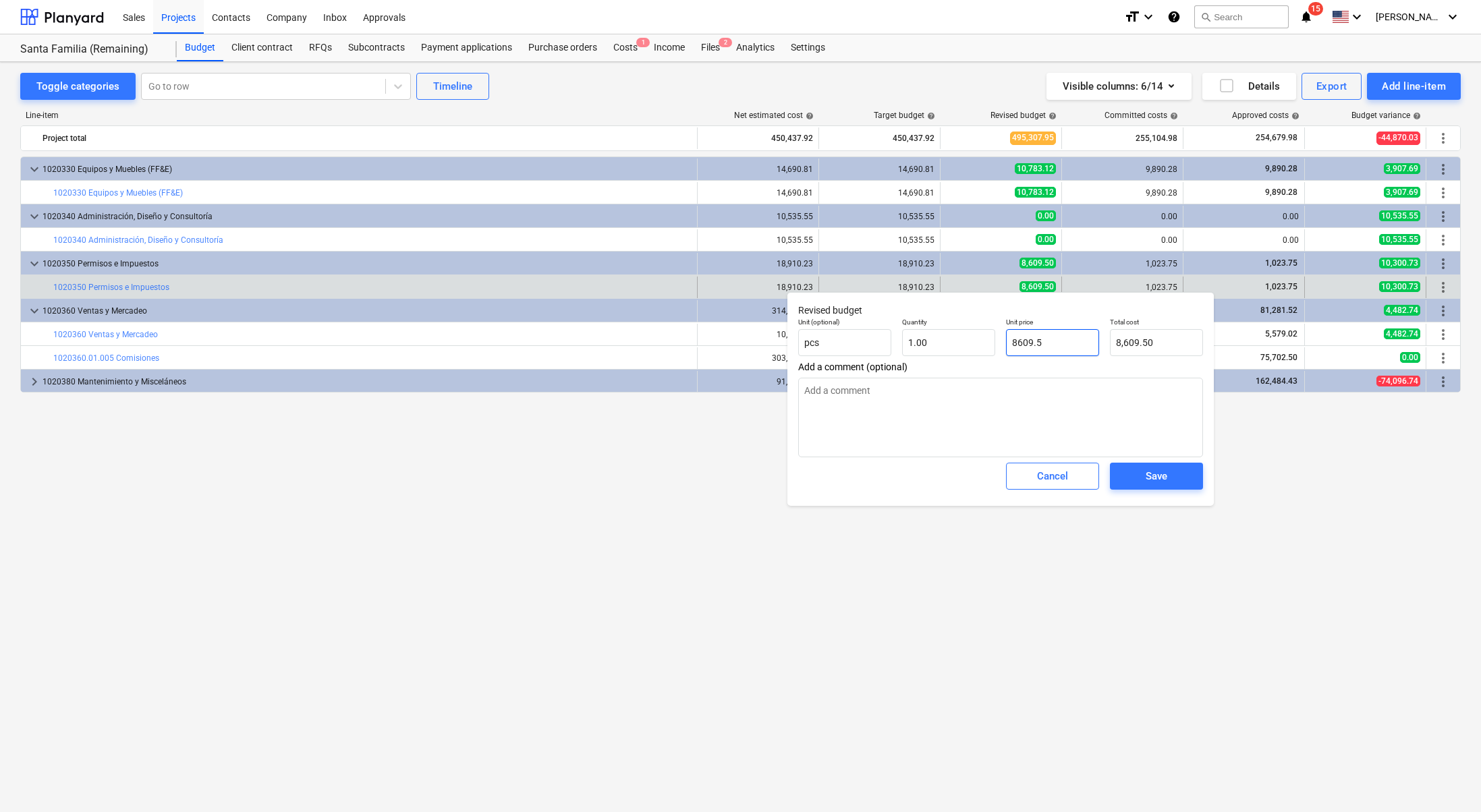
click at [1017, 340] on input "8609.5" at bounding box center [1052, 343] width 93 height 27
type input "609.5"
type textarea "x"
type input "609.50"
type input "7609.5"
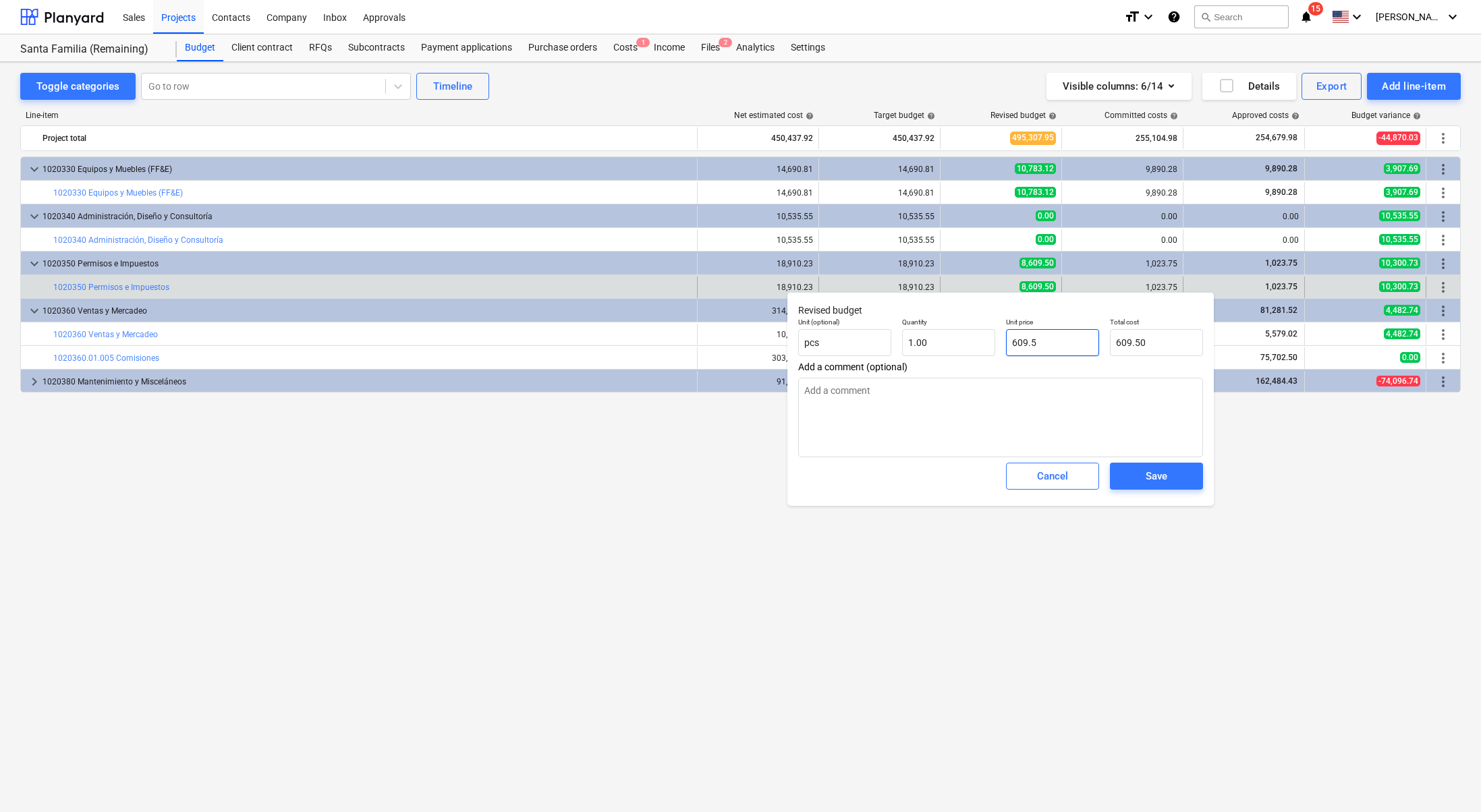
type textarea "x"
type input "7,609.50"
click at [1172, 473] on span "Save" at bounding box center [1156, 476] width 61 height 17
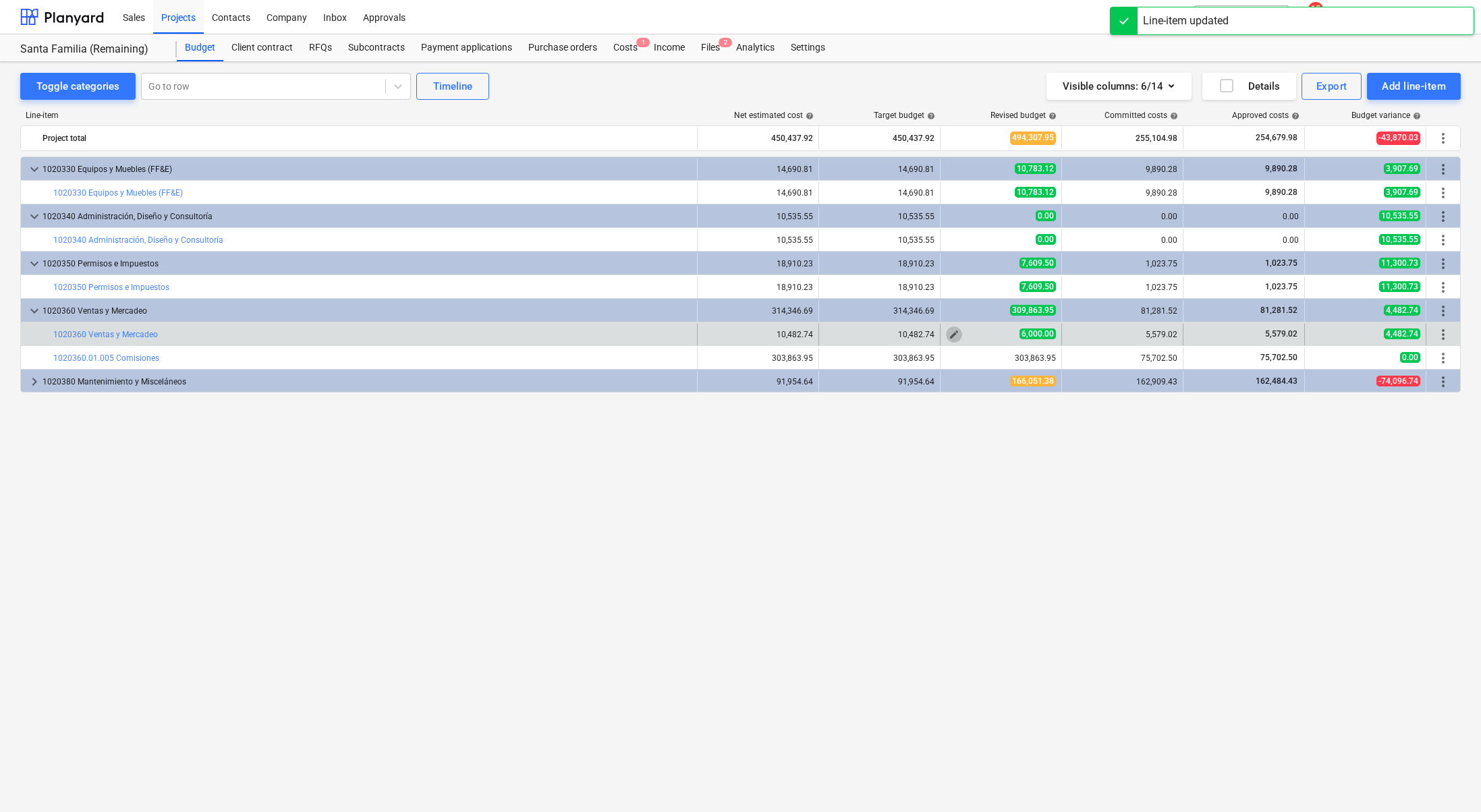
click at [948, 336] on span "edit" at bounding box center [954, 335] width 11 height 11
type textarea "x"
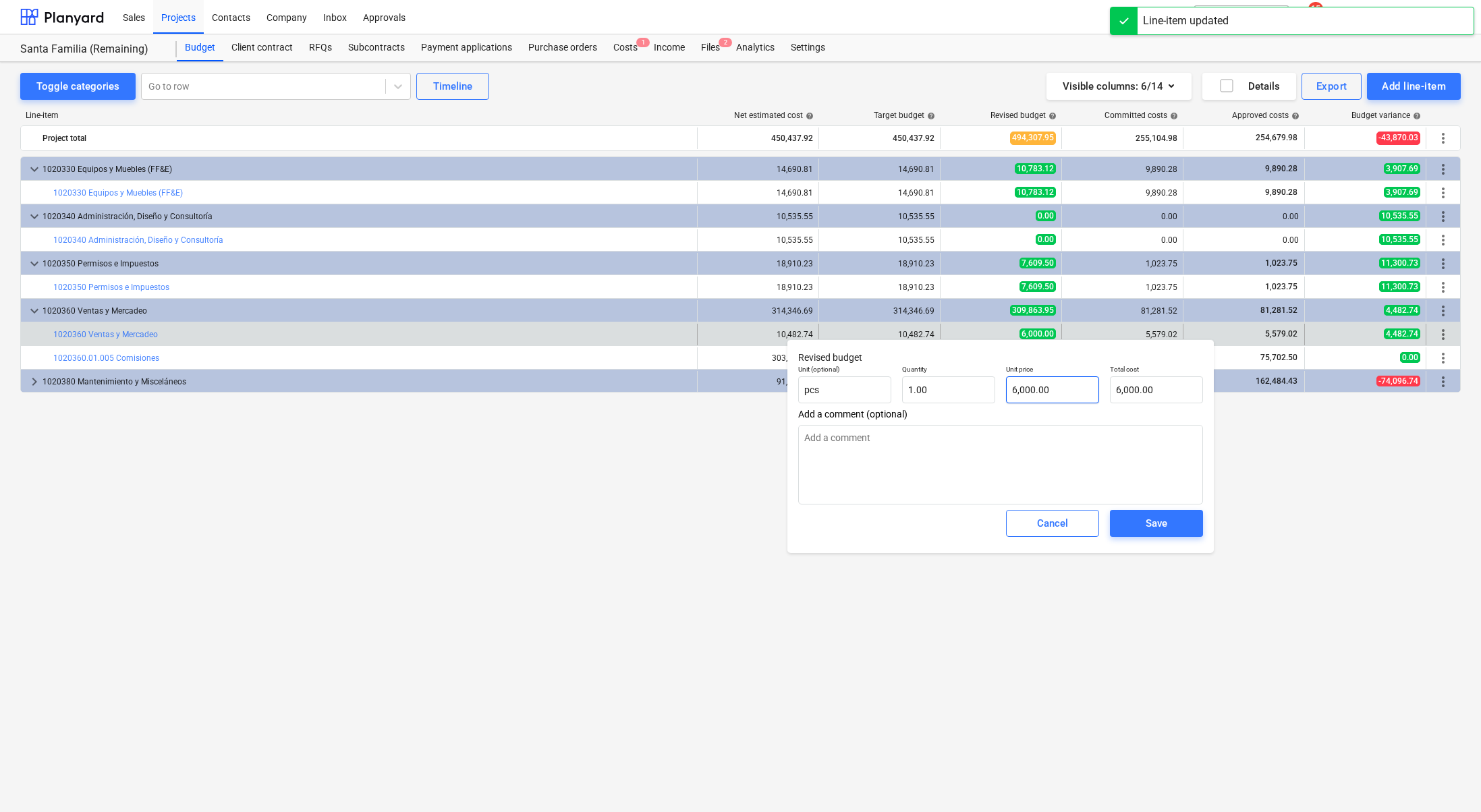
type input "6000"
drag, startPoint x: 1019, startPoint y: 384, endPoint x: 1081, endPoint y: 405, distance: 65.5
click at [1019, 384] on input "6000" at bounding box center [1052, 390] width 93 height 27
type textarea "x"
type input "000"
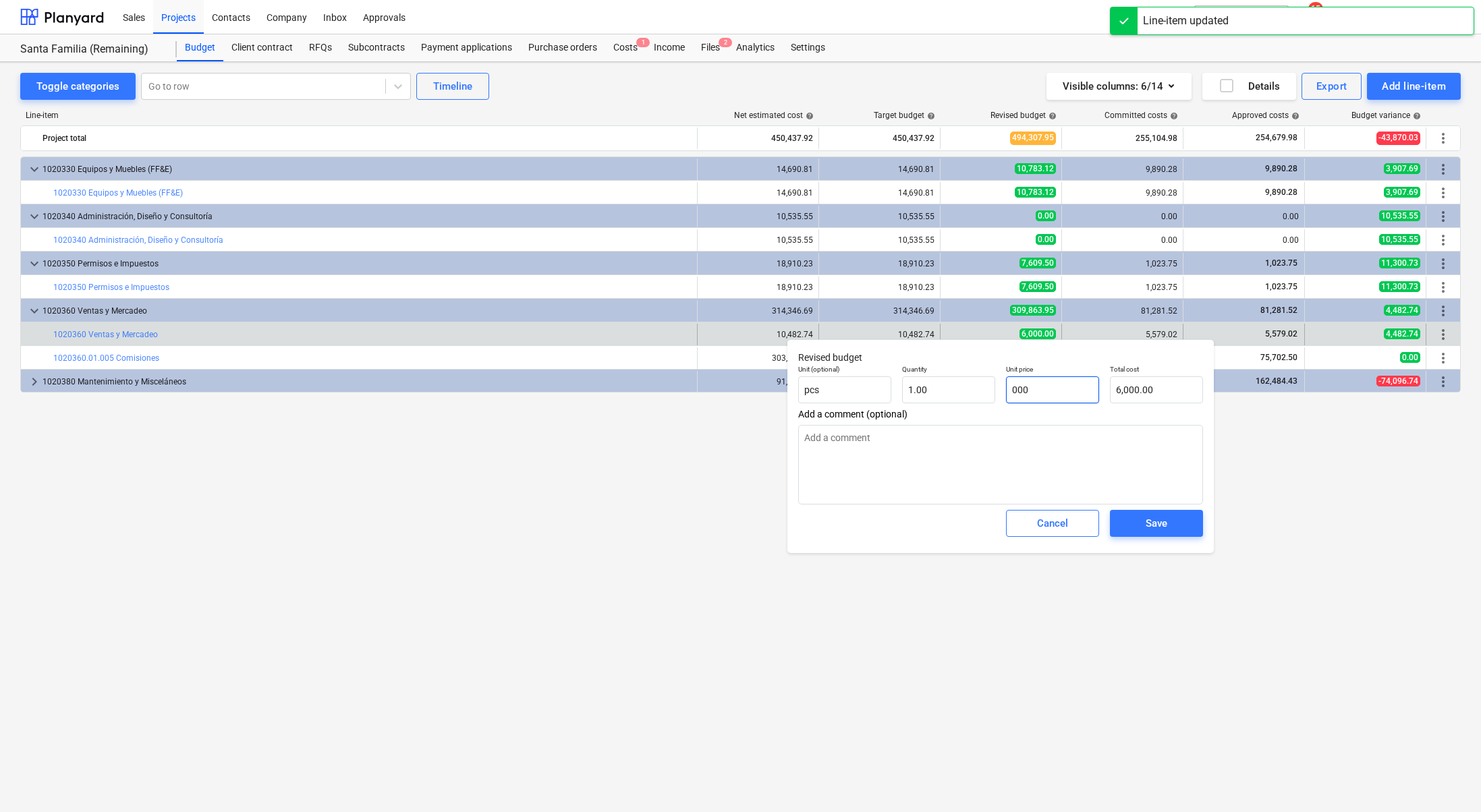
type input "0.00"
type textarea "x"
type input "7000"
type input "7,000.00"
type input "7000"
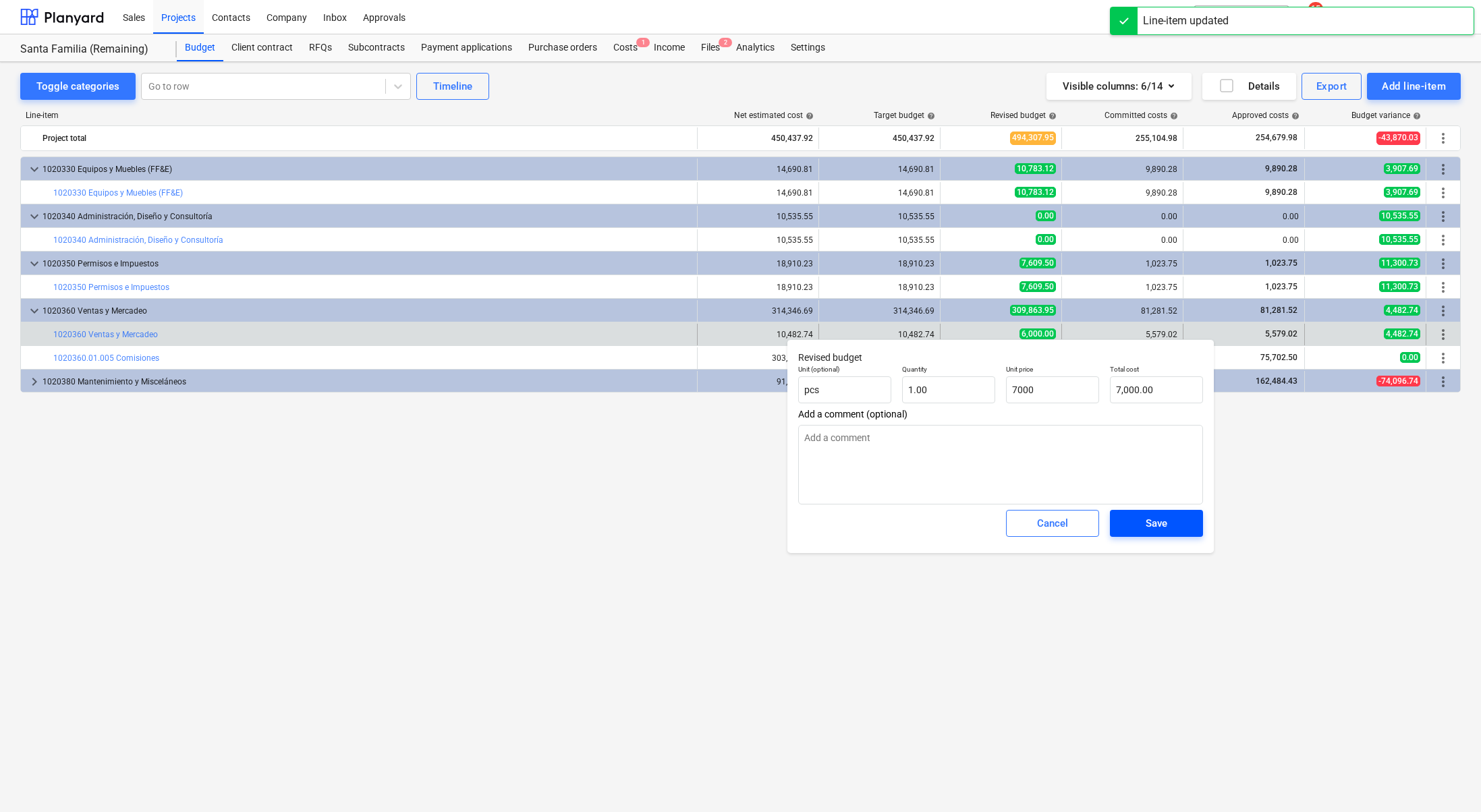
type textarea "x"
type input "7,000.00"
click at [1168, 525] on span "Save" at bounding box center [1156, 523] width 61 height 17
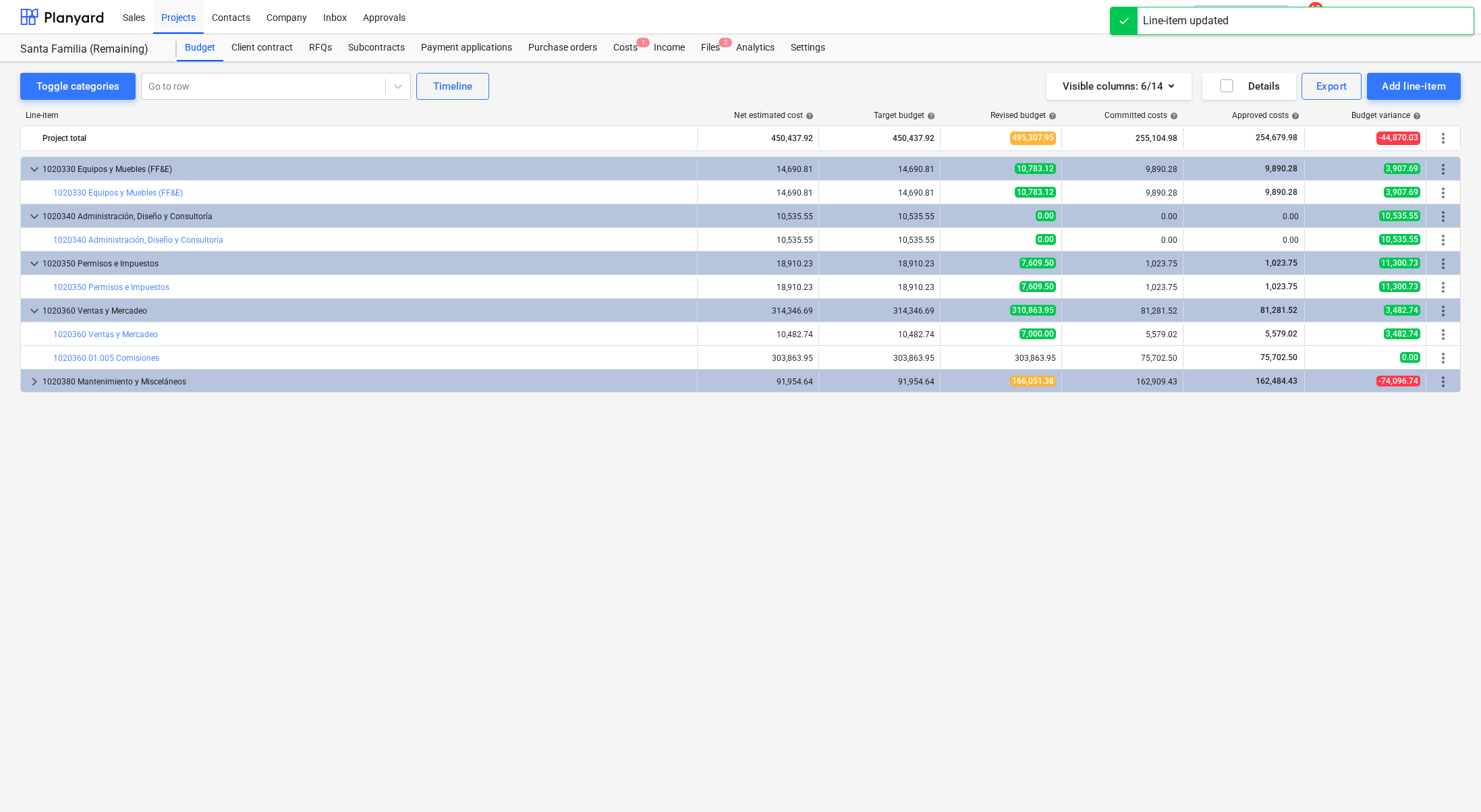
type textarea "x"
type input "1.00"
type input "7,000.00"
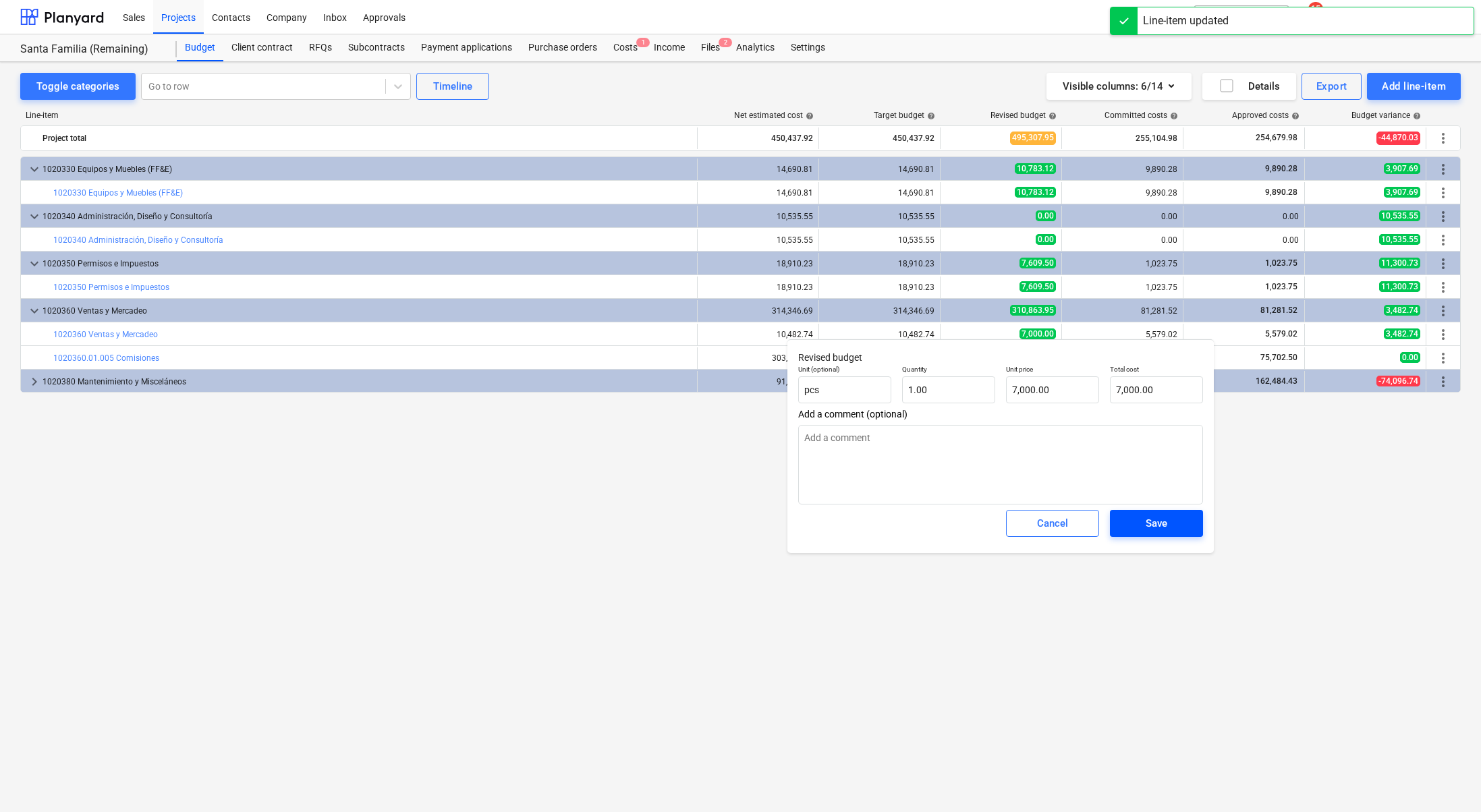
type textarea "x"
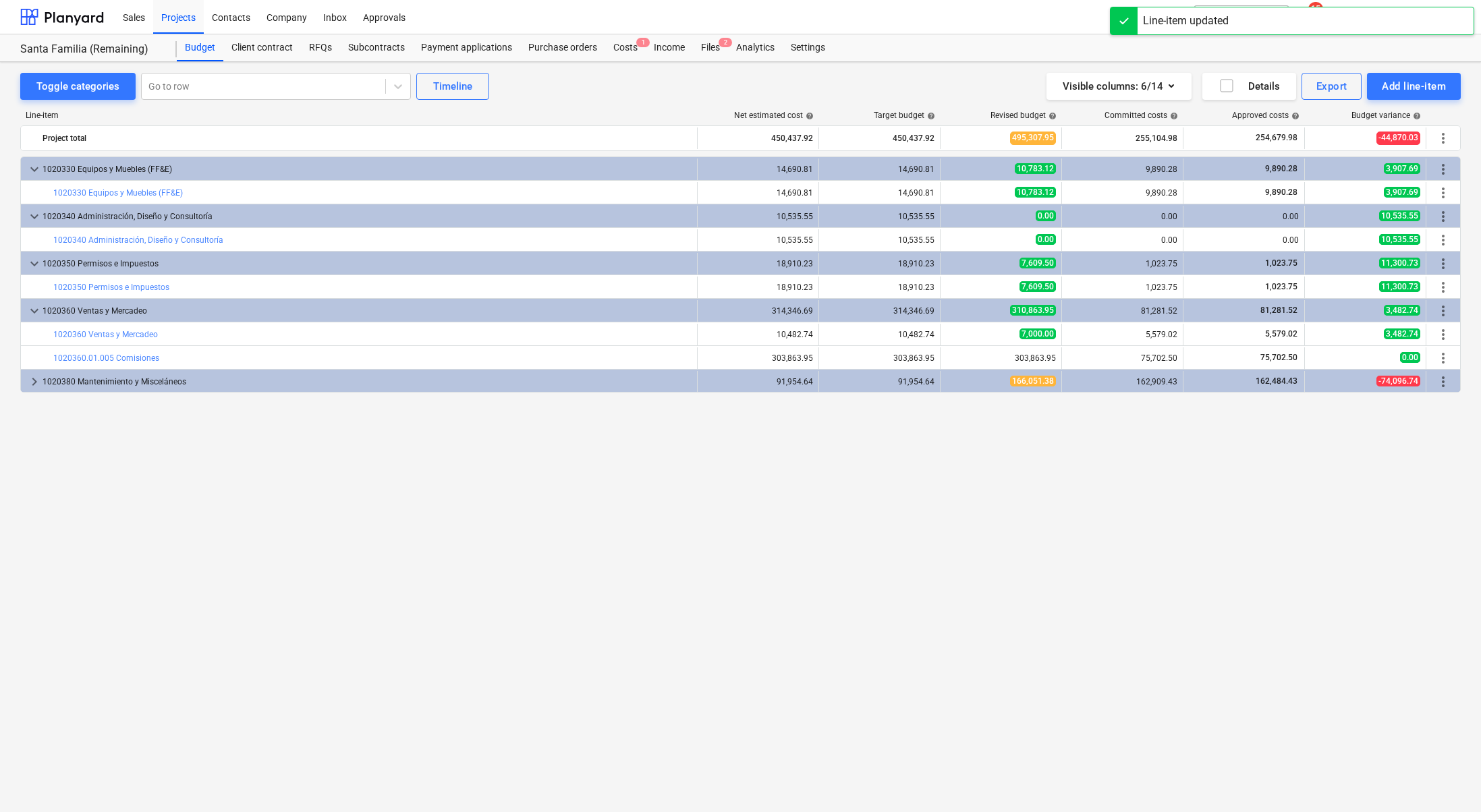
drag, startPoint x: 625, startPoint y: 45, endPoint x: 652, endPoint y: 7, distance: 46.6
click at [625, 45] on div "Costs 1" at bounding box center [625, 48] width 40 height 27
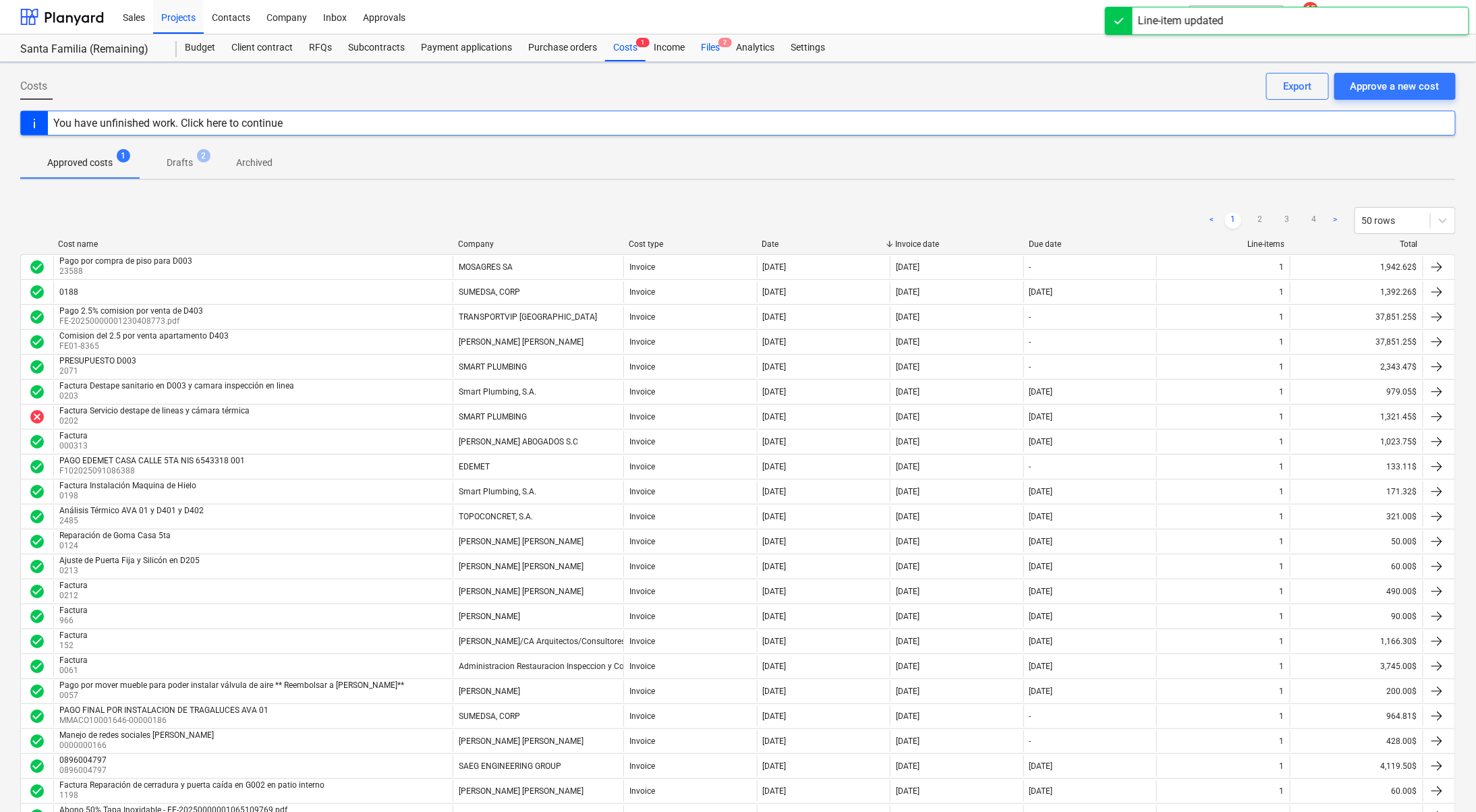
click at [715, 43] on div "Files 2" at bounding box center [710, 48] width 35 height 27
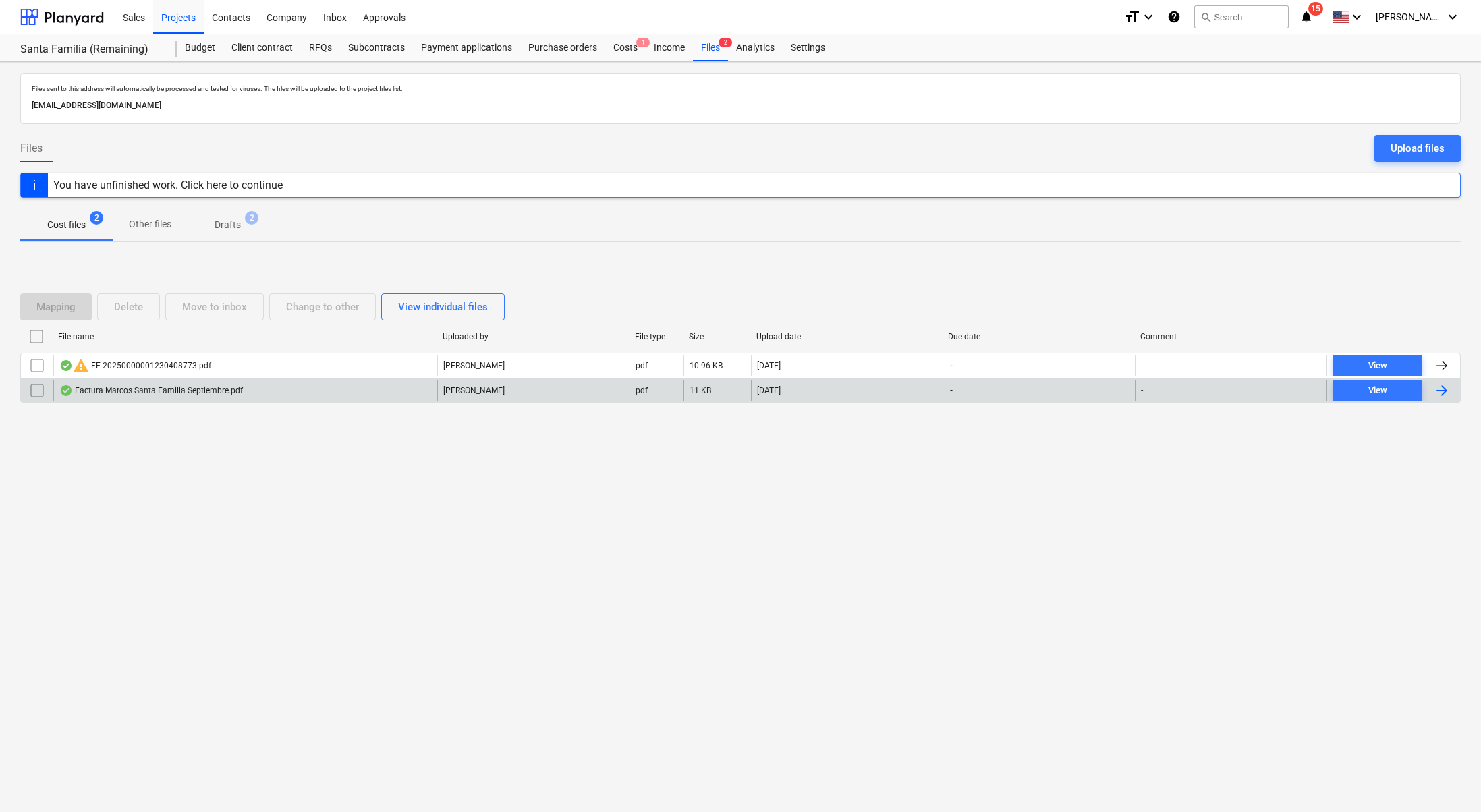
click at [224, 387] on div "Factura Marcos Santa Familia Septiembre.pdf" at bounding box center [150, 391] width 184 height 11
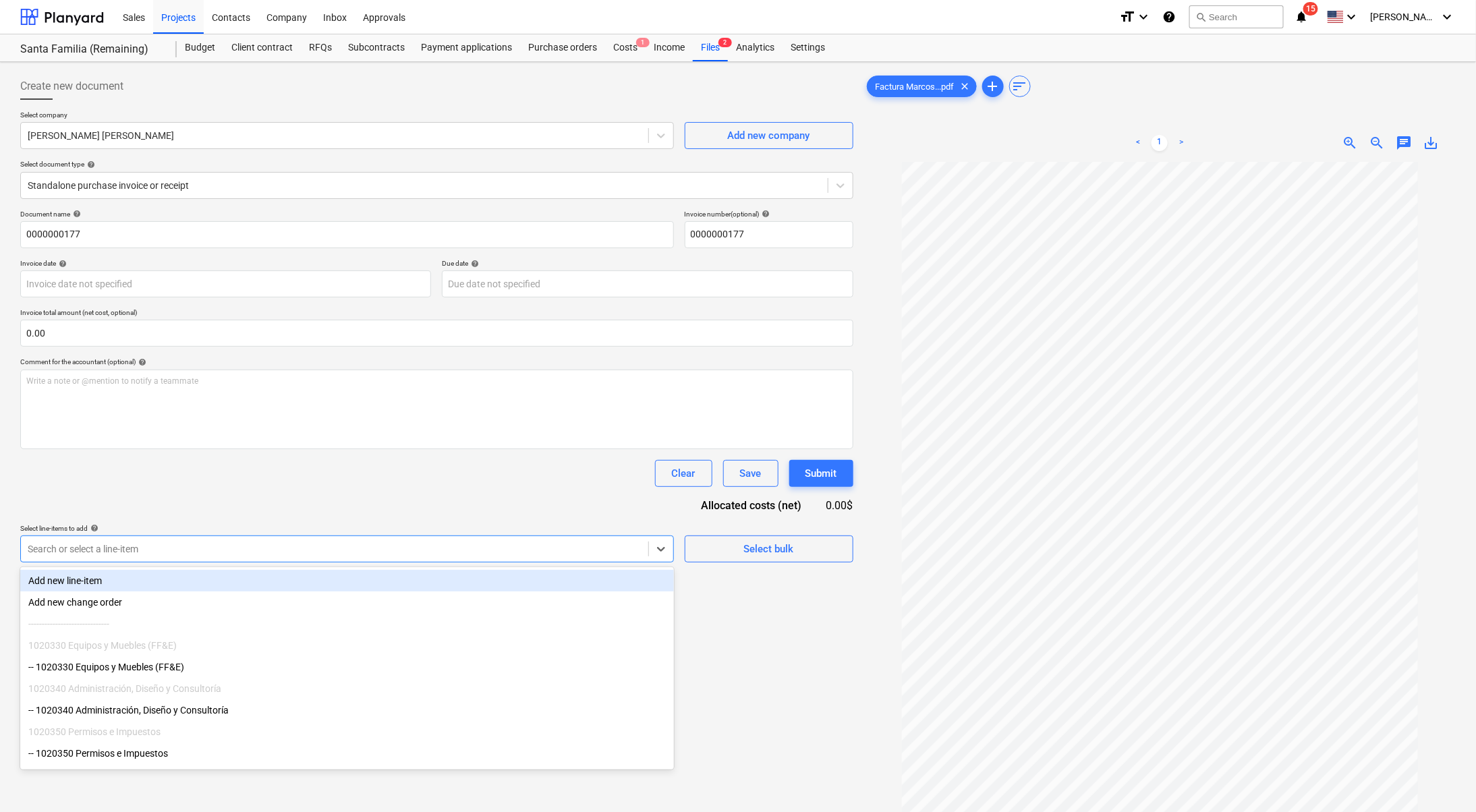
click at [486, 543] on div at bounding box center [334, 549] width 614 height 13
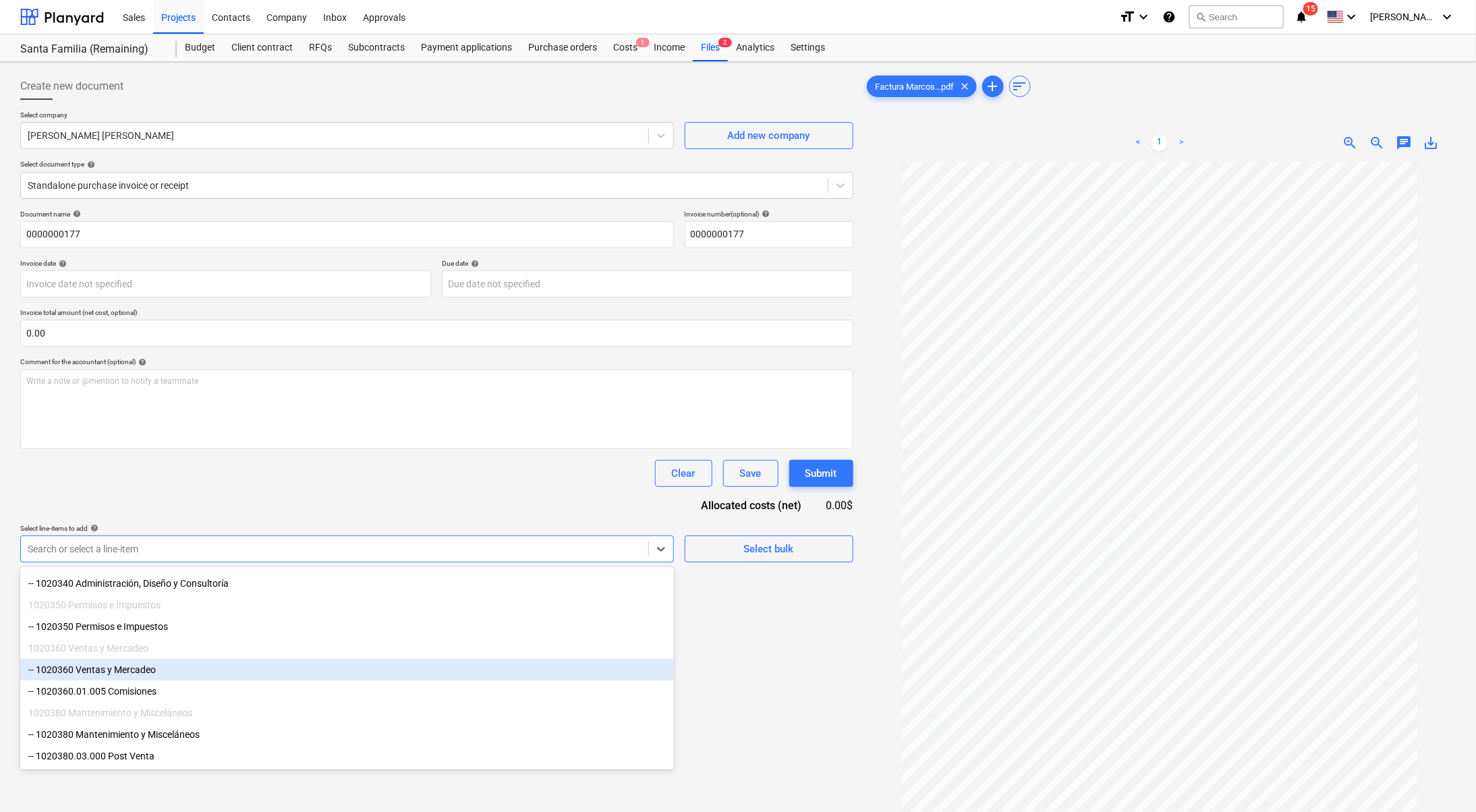
click at [183, 670] on div "-- 1020360 Ventas y Mercadeo" at bounding box center [347, 669] width 654 height 21
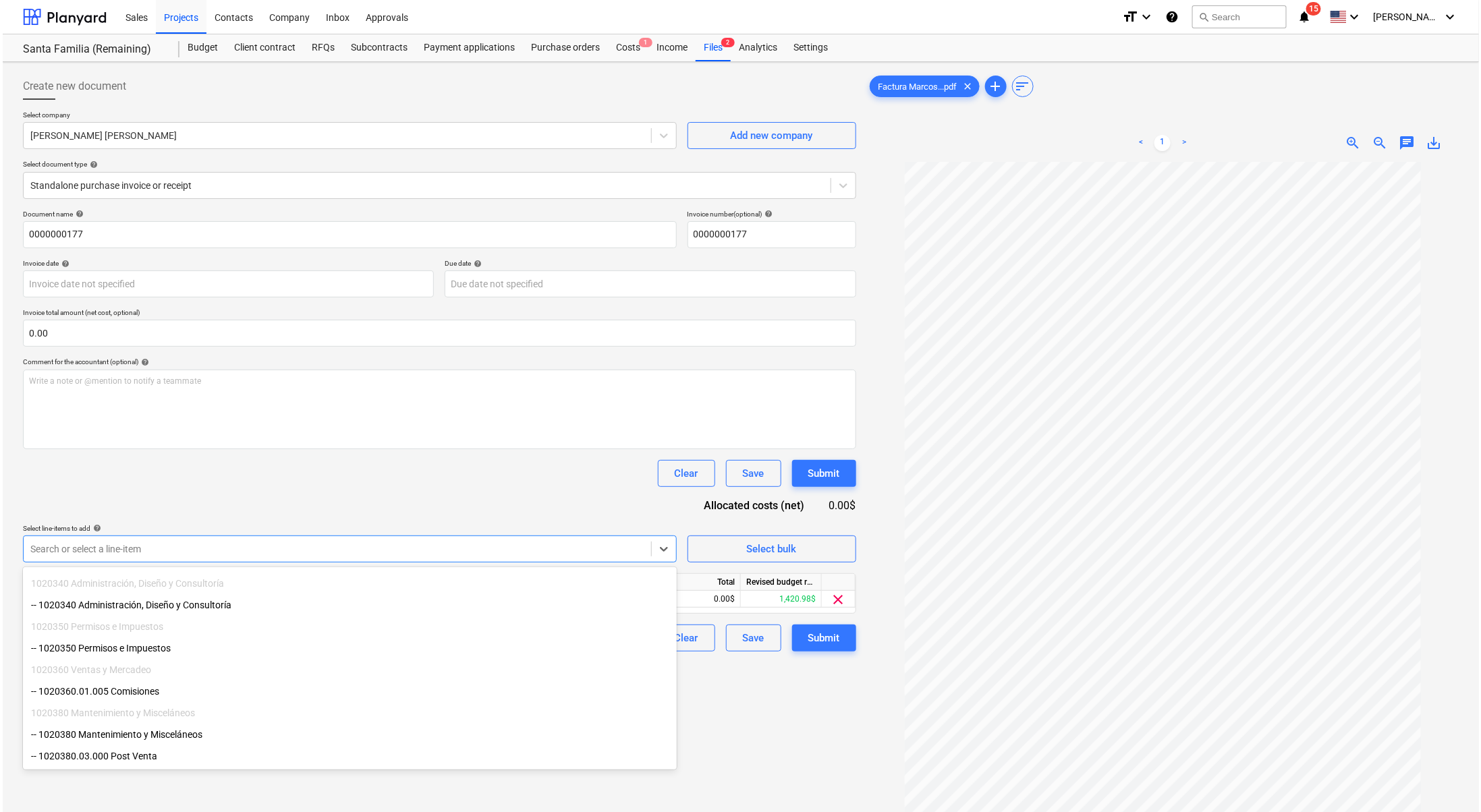
scroll to position [115, 0]
click at [826, 721] on div "Create new document Select company [PERSON_NAME] [PERSON_NAME] Add new company …" at bounding box center [436, 505] width 844 height 874
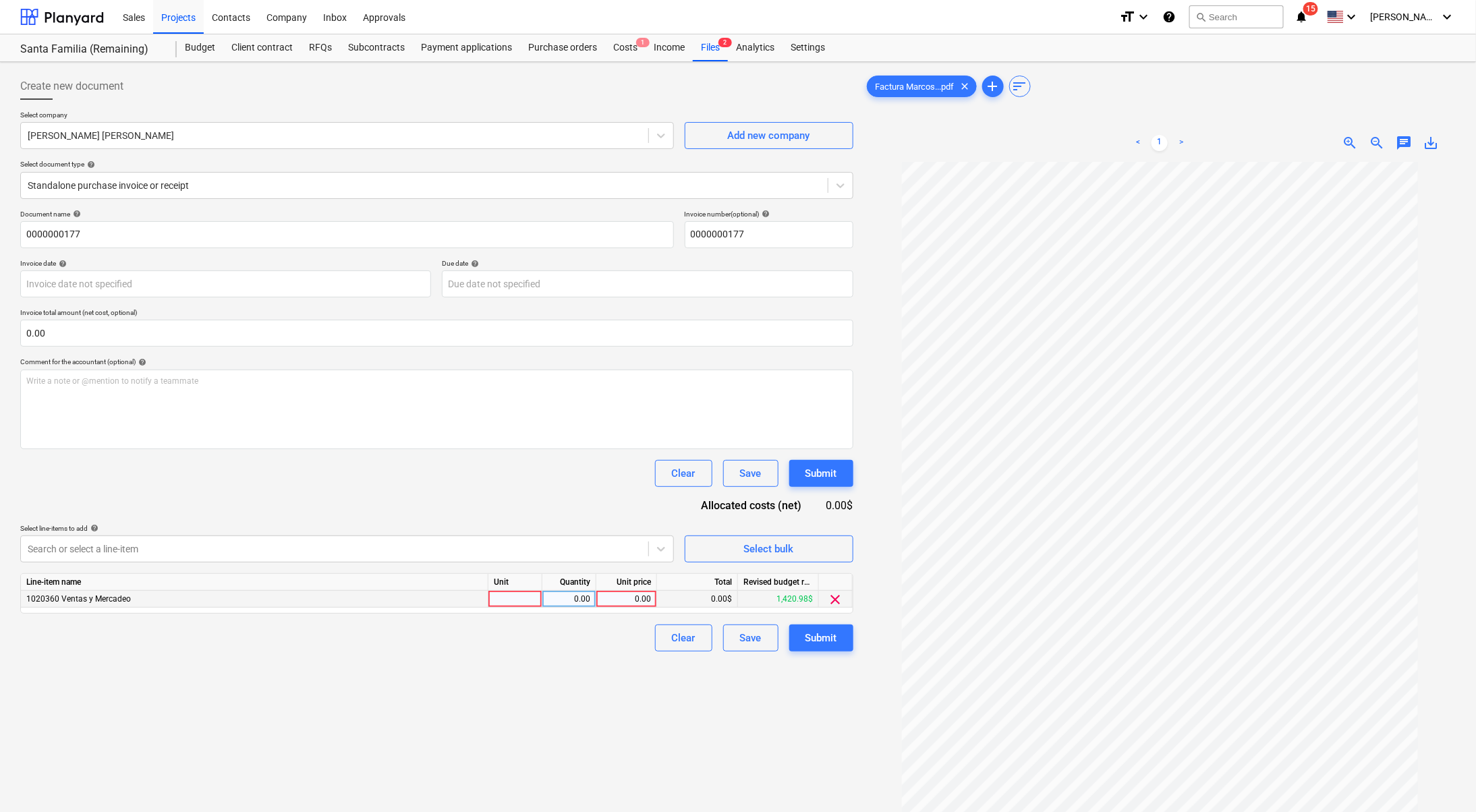
click at [607, 598] on div "0.00" at bounding box center [626, 599] width 50 height 17
type input "428"
click at [336, 802] on div "Create new document Select company [PERSON_NAME] [PERSON_NAME] Add new company …" at bounding box center [436, 505] width 844 height 874
drag, startPoint x: 228, startPoint y: 232, endPoint x: 16, endPoint y: 223, distance: 212.2
click at [19, 228] on div "Create new document Select company [PERSON_NAME] [PERSON_NAME] Add new company …" at bounding box center [436, 505] width 844 height 874
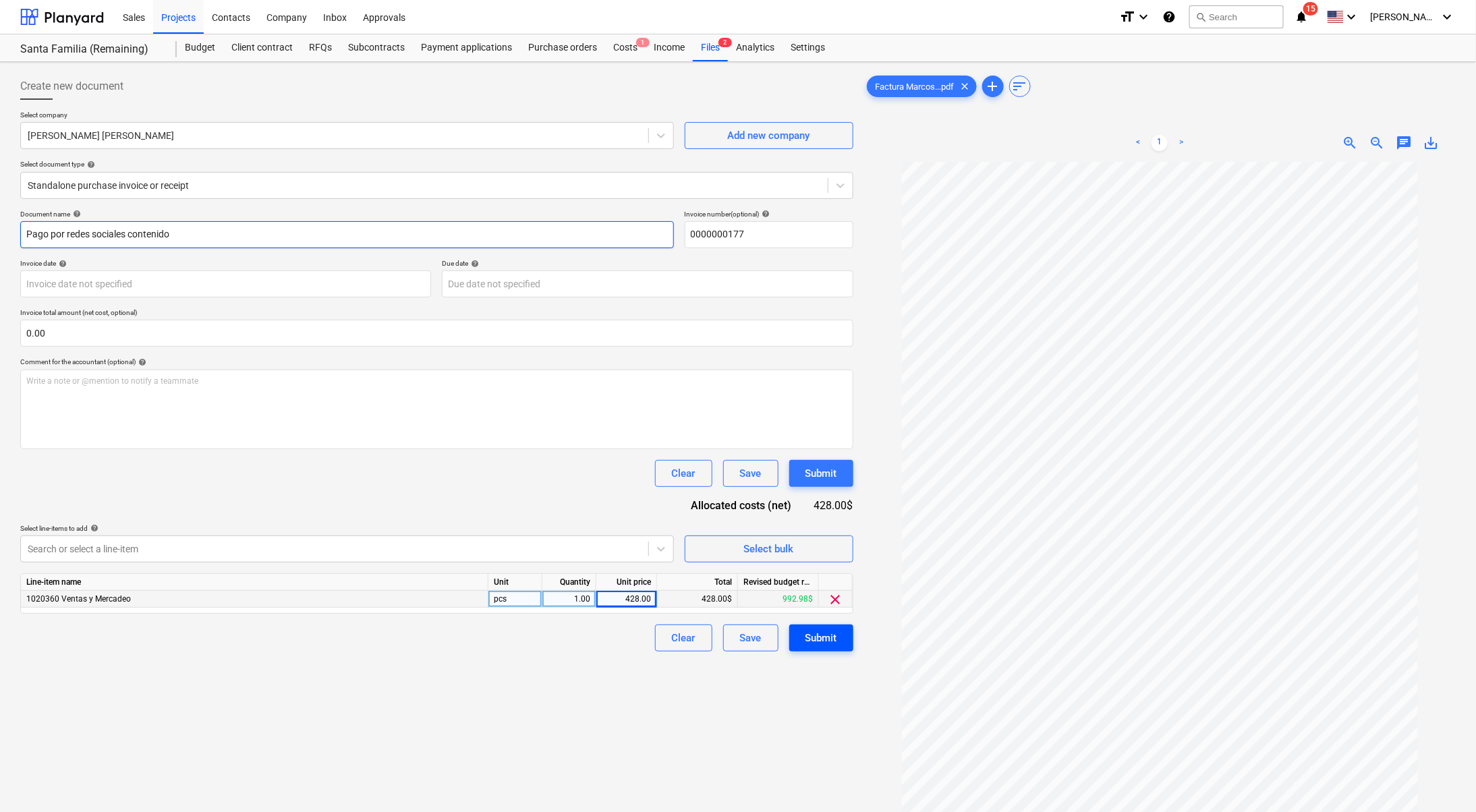
type input "Pago por redes sociales contenido"
click at [848, 648] on button "Submit" at bounding box center [821, 638] width 64 height 27
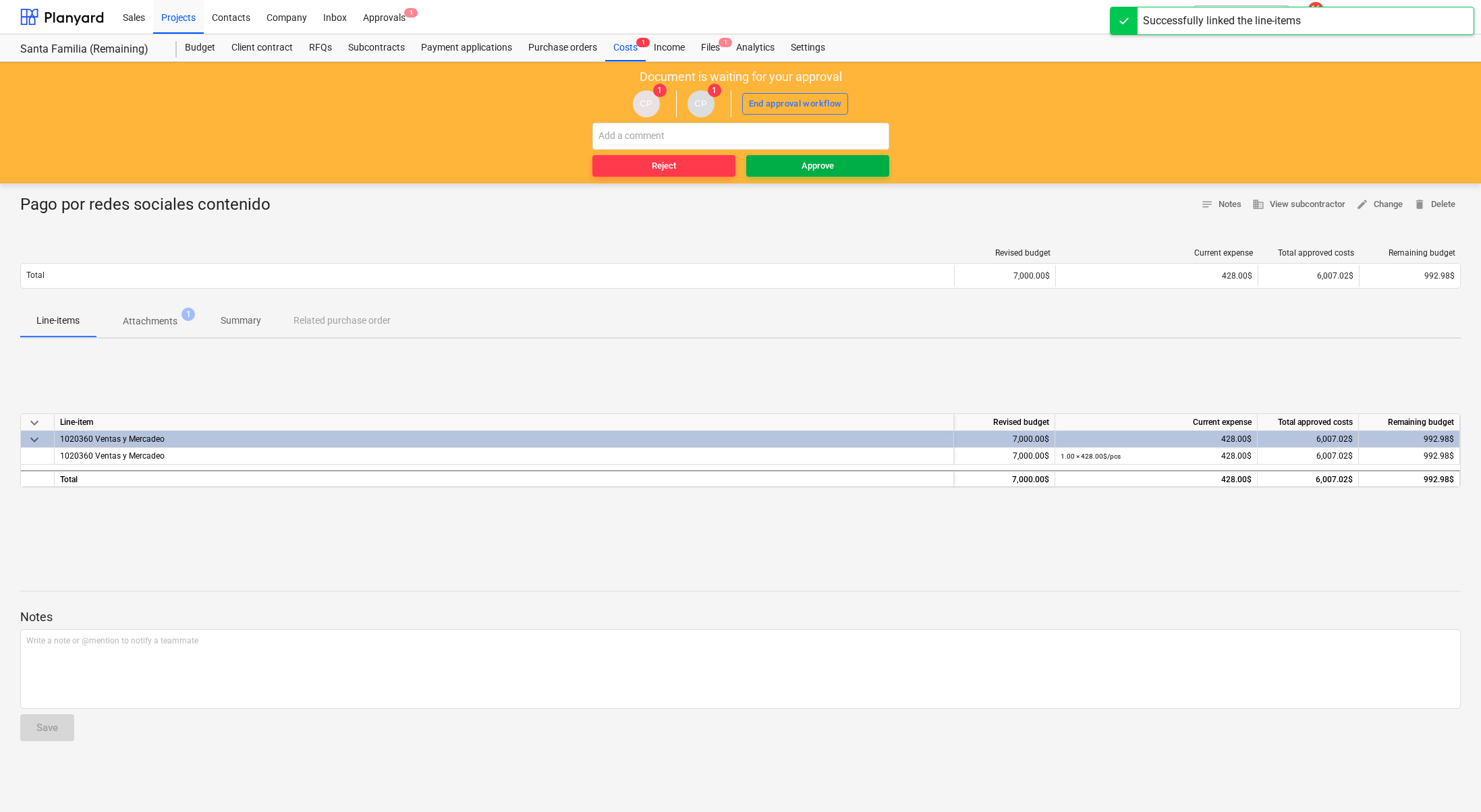
click at [806, 158] on div "Approve" at bounding box center [817, 166] width 32 height 16
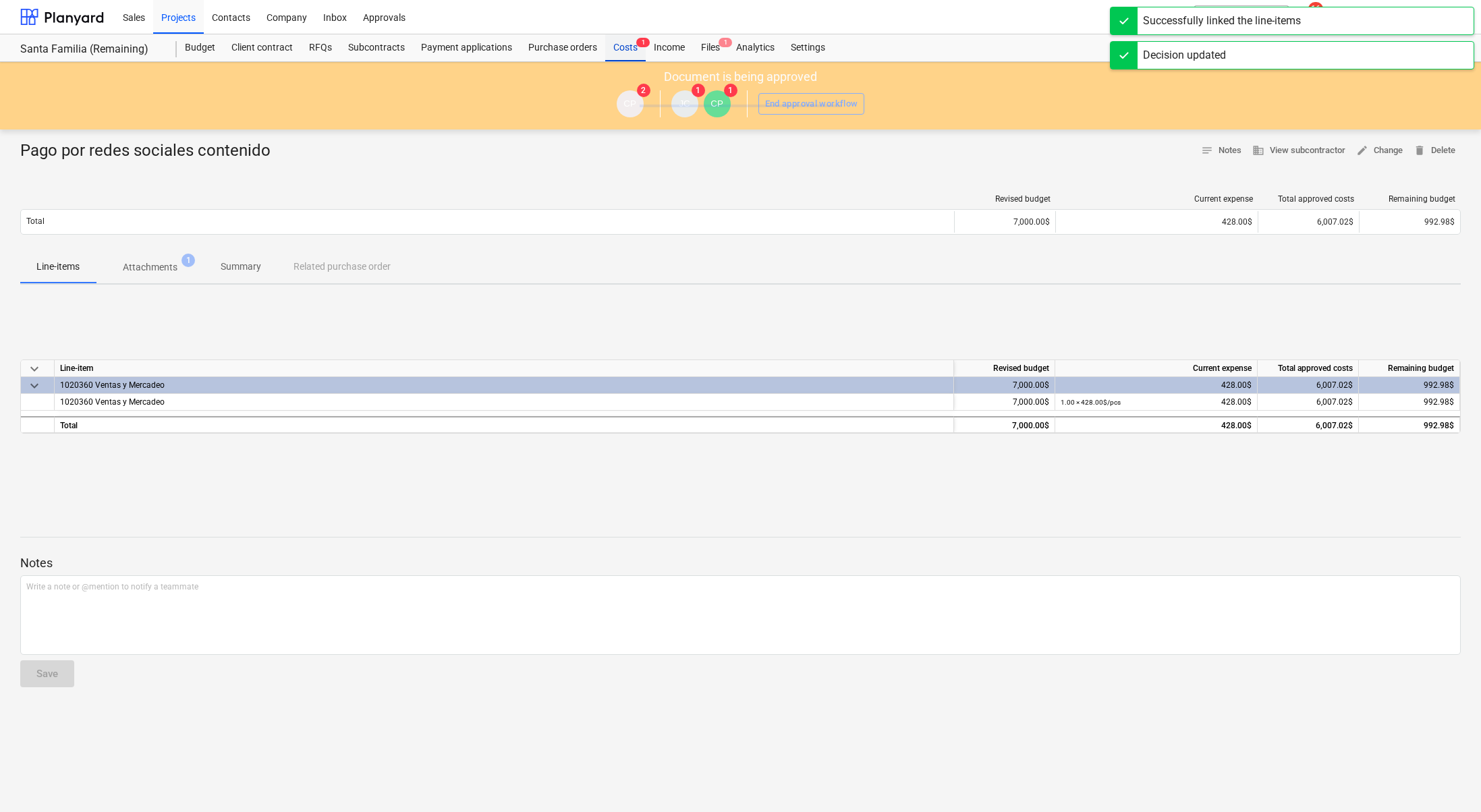
click at [624, 47] on div "Costs 1" at bounding box center [625, 48] width 40 height 27
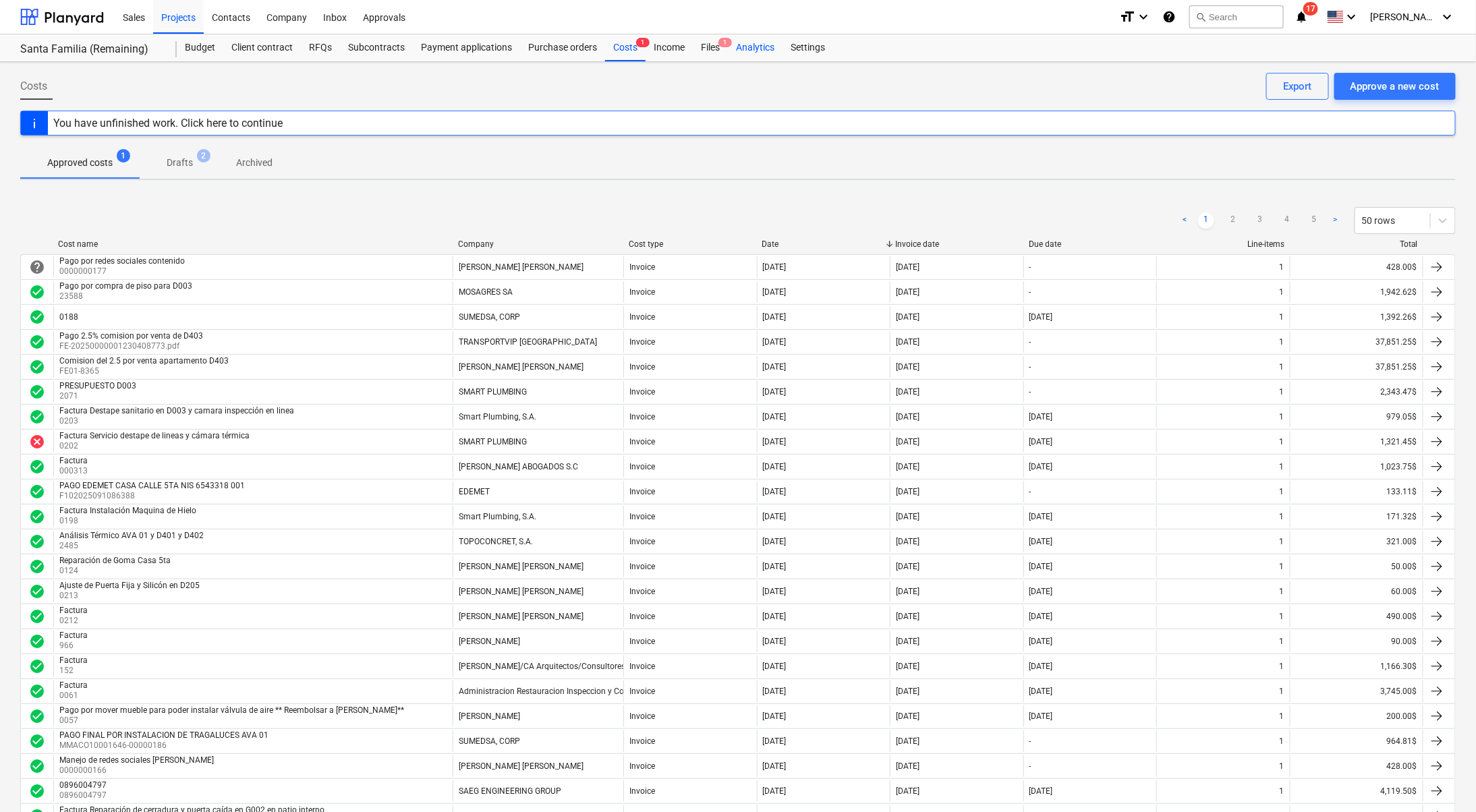
click at [728, 48] on div "Analytics" at bounding box center [755, 48] width 54 height 27
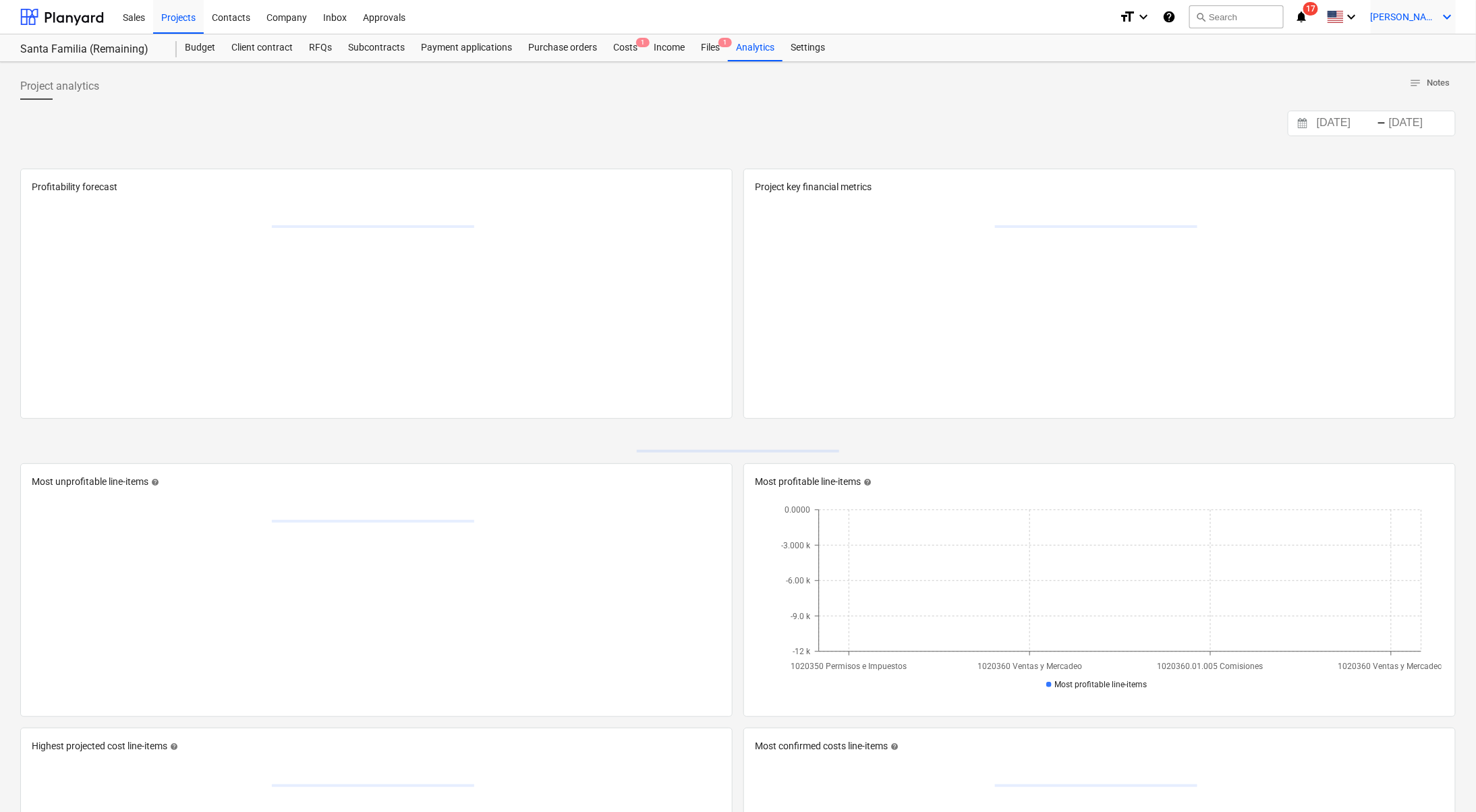
click at [1442, 13] on icon "keyboard_arrow_down" at bounding box center [1448, 17] width 17 height 17
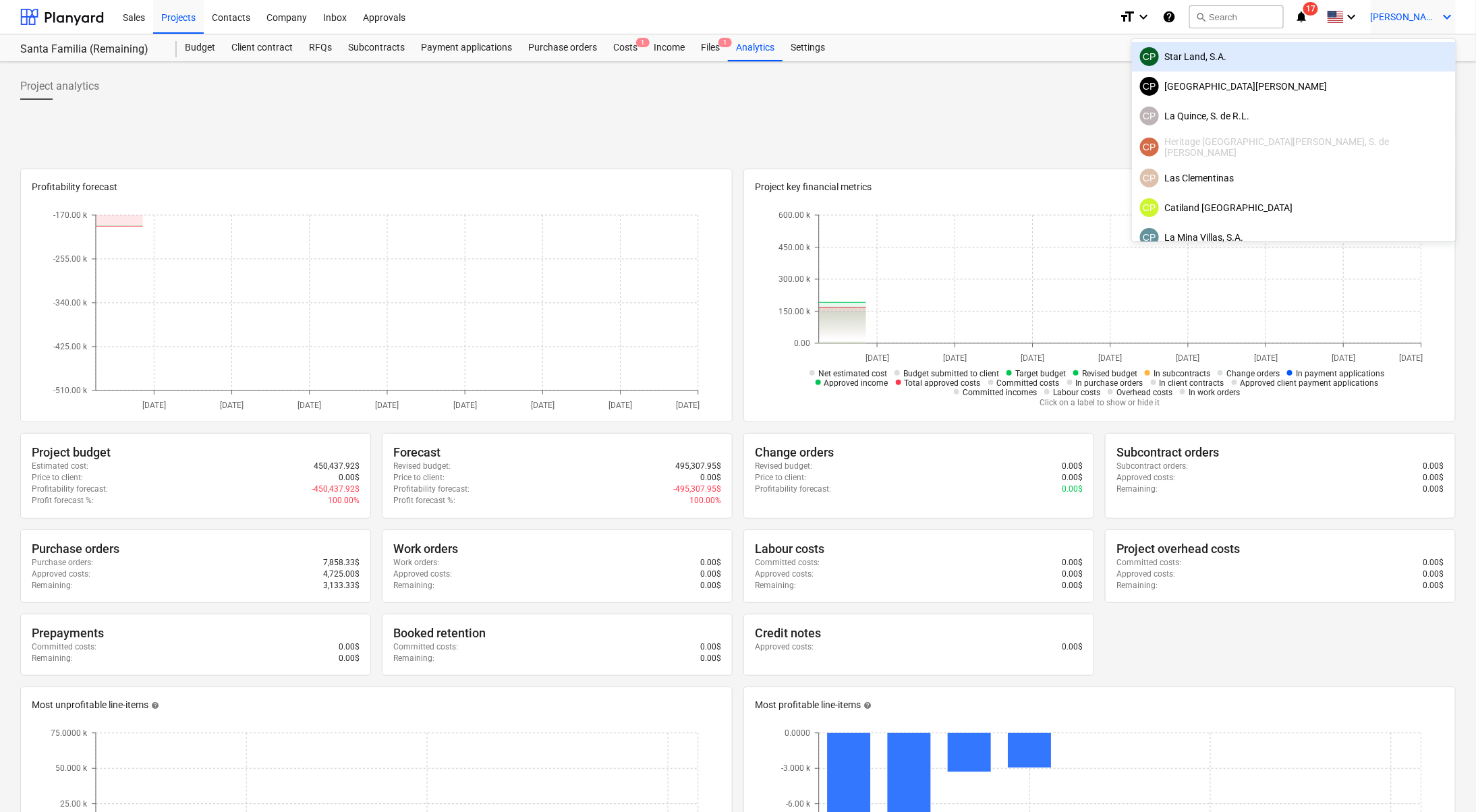
click at [1367, 54] on div "CP Star Land, S.A." at bounding box center [1293, 57] width 308 height 19
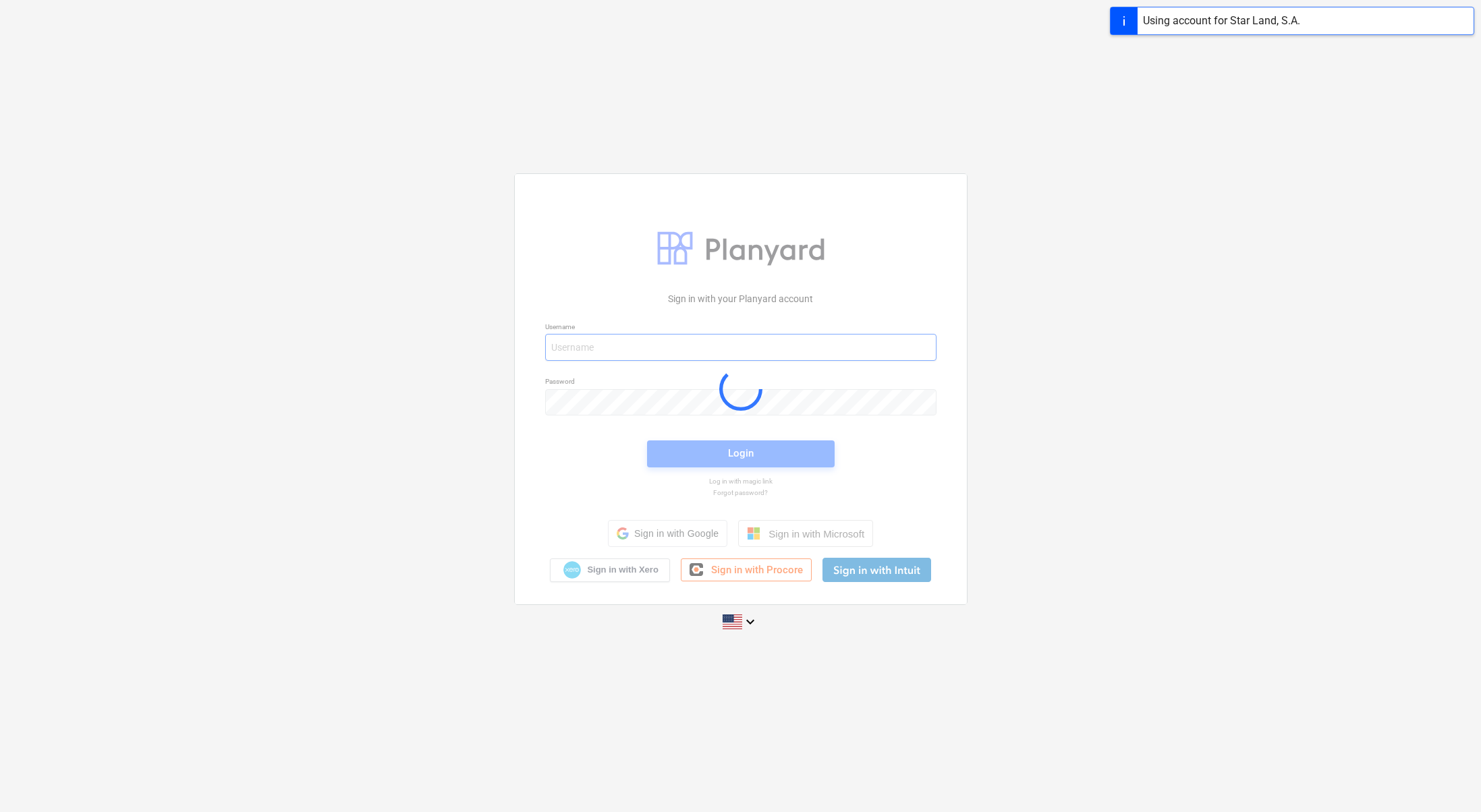
type input "[PERSON_NAME][EMAIL_ADDRESS][DOMAIN_NAME]"
